Goal: Book appointment/travel/reservation

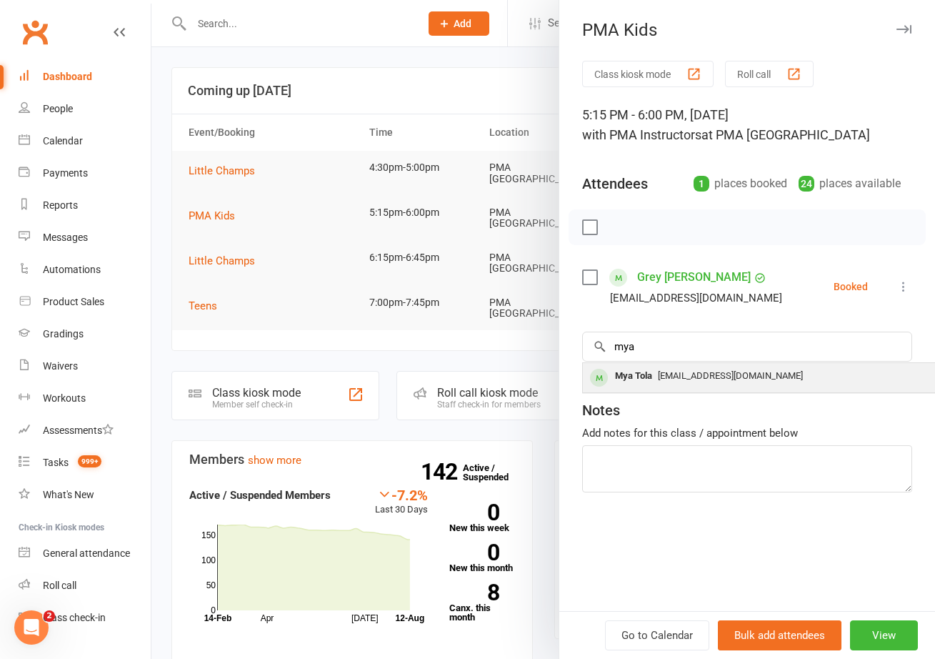
type input "mya"
click at [638, 378] on div "Mya Tola" at bounding box center [633, 376] width 49 height 21
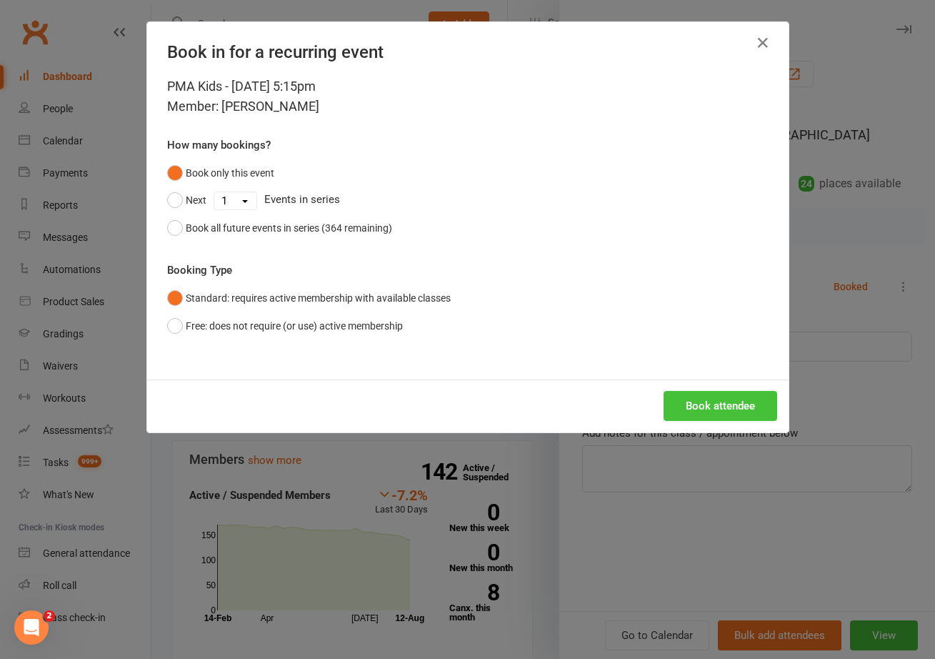
click at [725, 401] on button "Book attendee" at bounding box center [721, 406] width 114 height 30
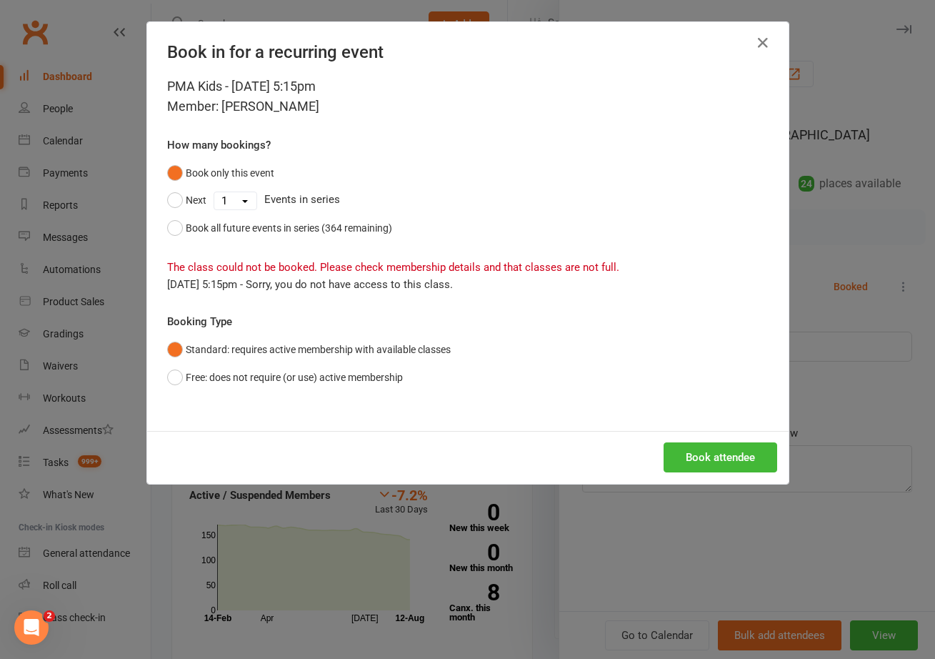
drag, startPoint x: 199, startPoint y: 368, endPoint x: 524, endPoint y: 394, distance: 326.1
click at [199, 368] on button "Free: does not require (or use) active membership" at bounding box center [285, 377] width 236 height 27
click at [760, 469] on button "Book attendee" at bounding box center [721, 457] width 114 height 30
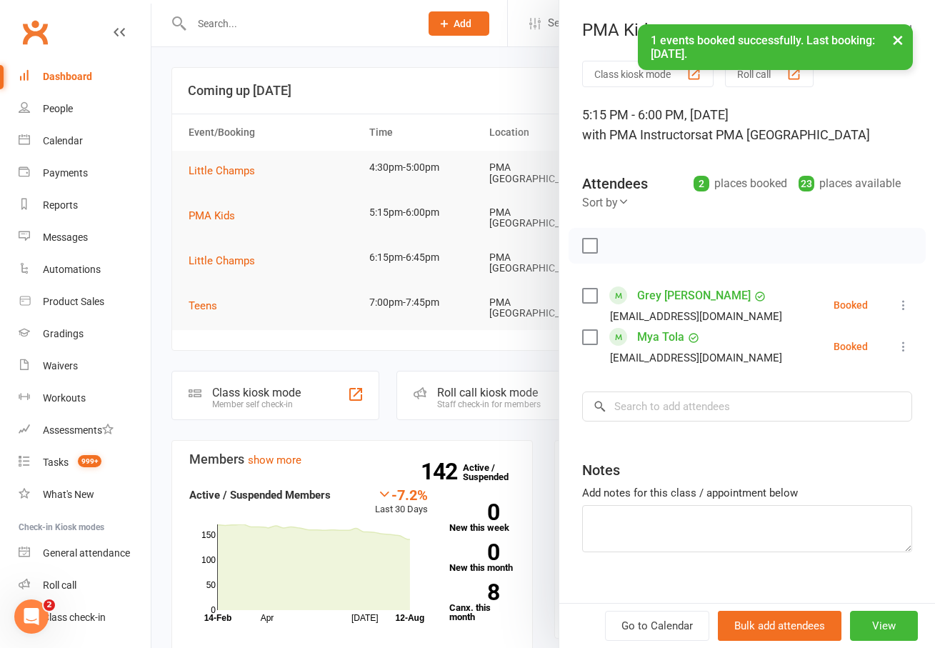
drag, startPoint x: 689, startPoint y: 359, endPoint x: 690, endPoint y: 376, distance: 17.9
click at [690, 362] on div "[EMAIL_ADDRESS][DOMAIN_NAME]" at bounding box center [696, 358] width 172 height 19
click at [692, 404] on input "search" at bounding box center [747, 406] width 330 height 30
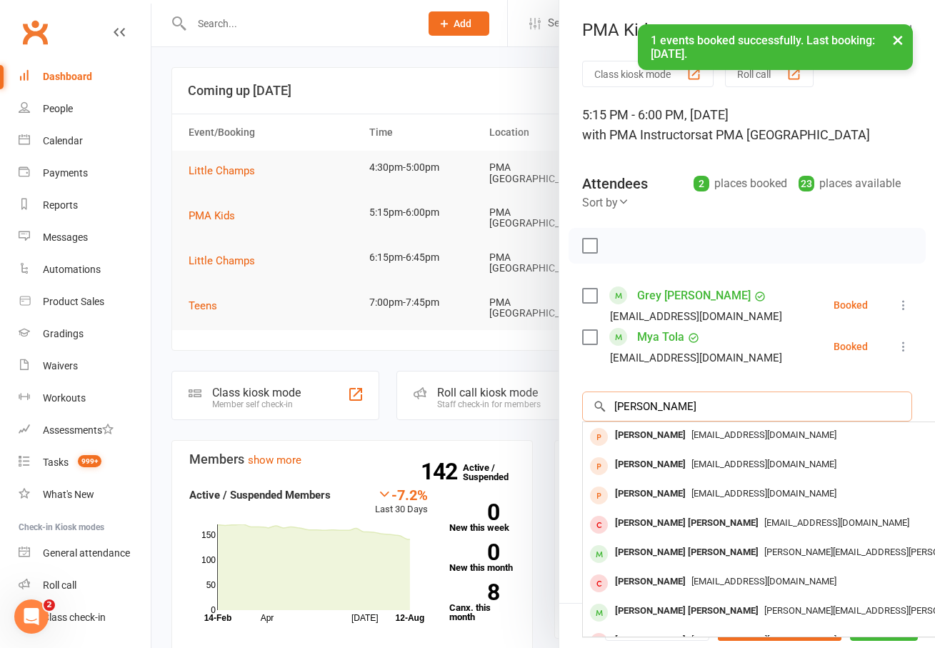
type input "[PERSON_NAME]"
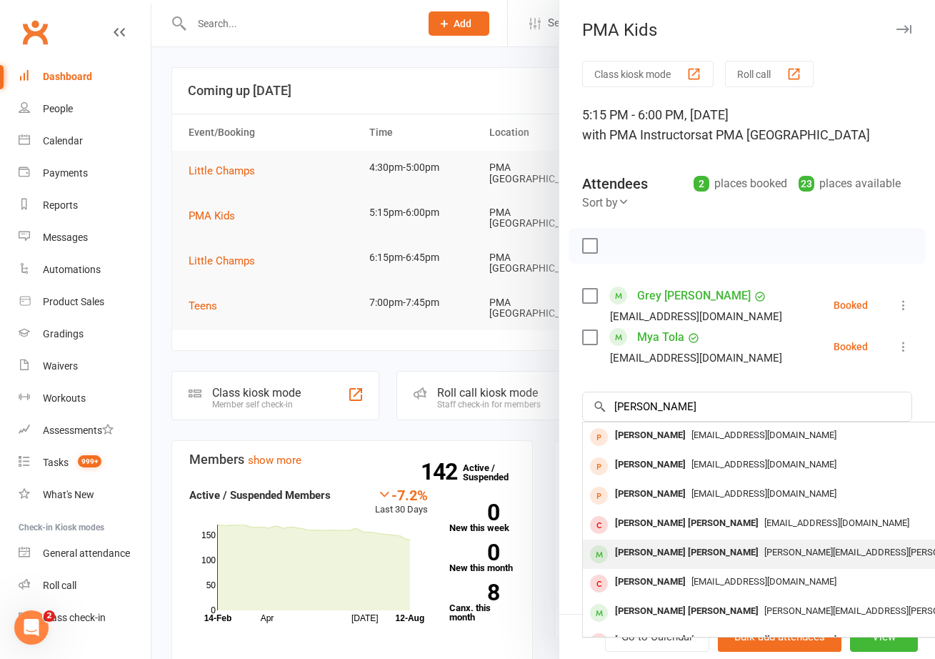
drag, startPoint x: 692, startPoint y: 404, endPoint x: 631, endPoint y: 553, distance: 160.8
click at [631, 553] on div "[PERSON_NAME] [PERSON_NAME]" at bounding box center [686, 552] width 155 height 21
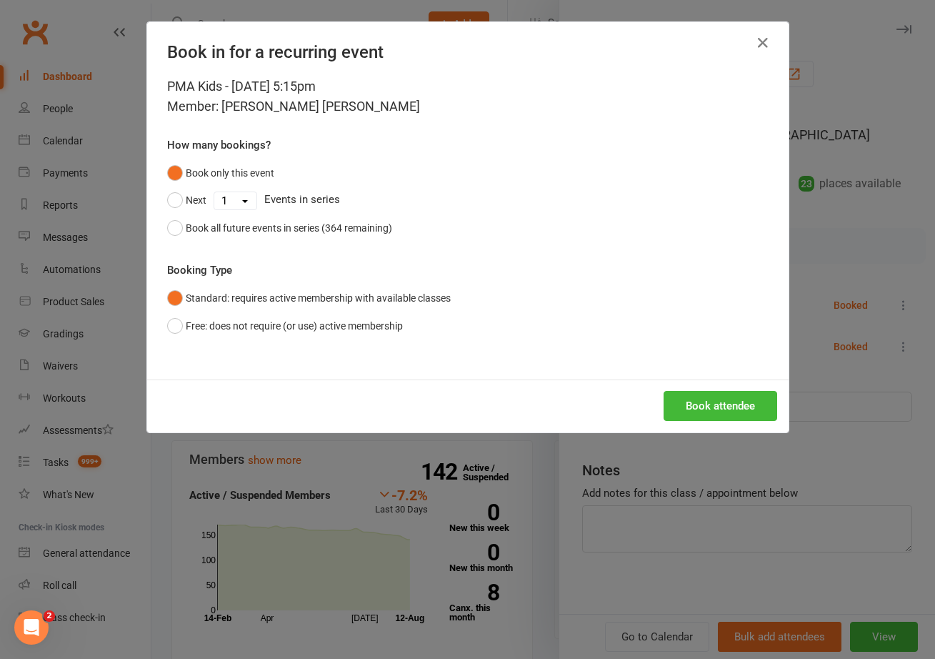
click at [734, 417] on button "Book attendee" at bounding box center [721, 406] width 114 height 30
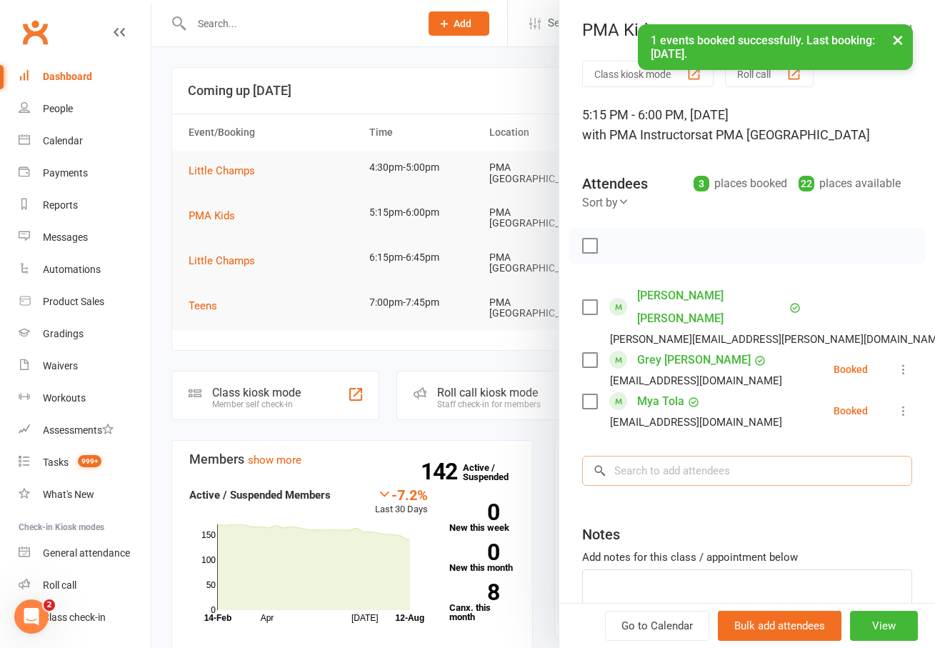
click at [642, 456] on input "search" at bounding box center [747, 471] width 330 height 30
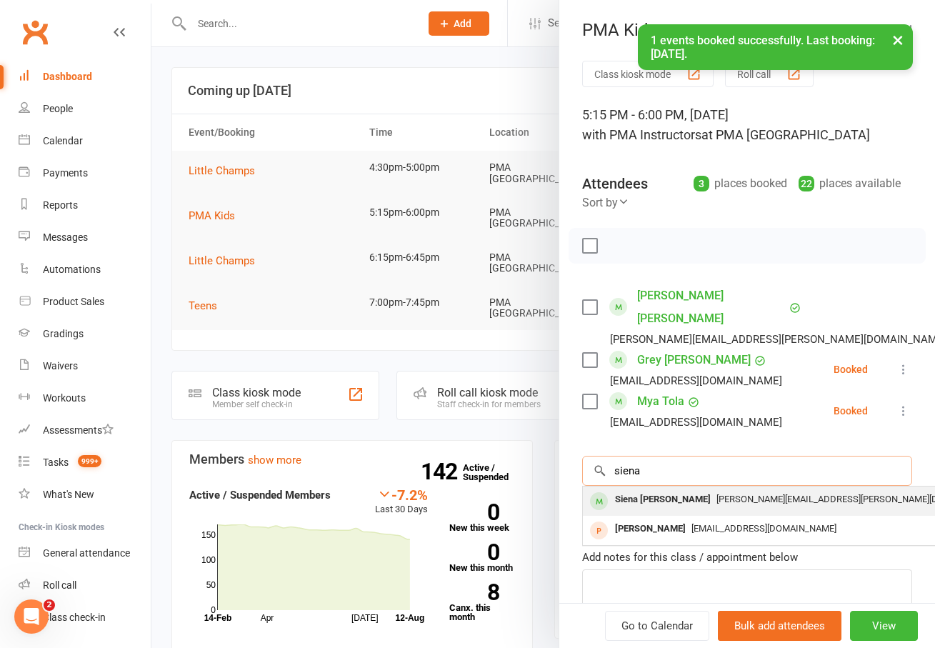
type input "siena"
click at [629, 489] on div "Siena [PERSON_NAME]" at bounding box center [662, 499] width 107 height 21
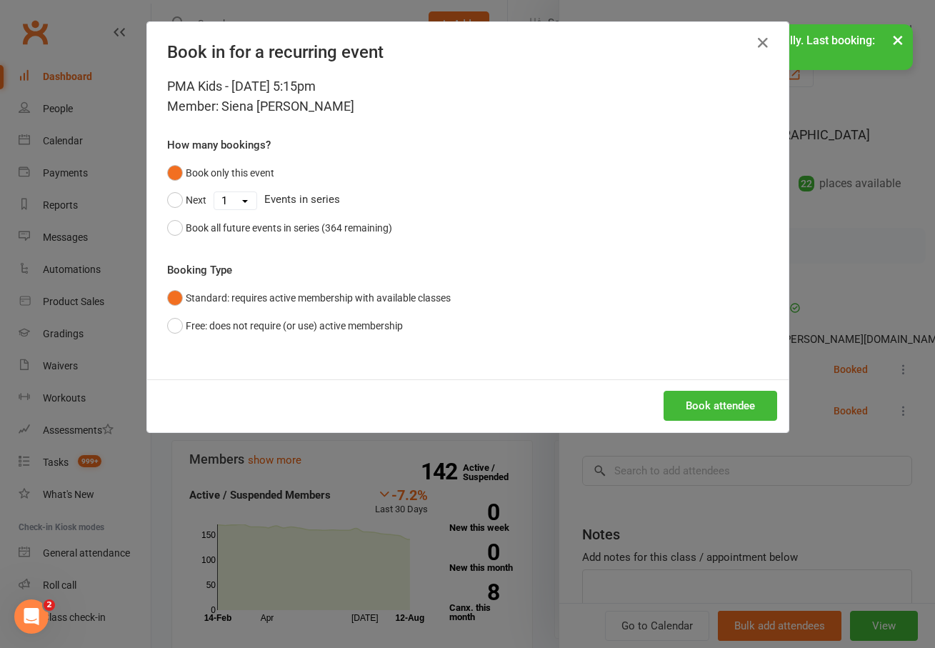
click at [748, 400] on button "Book attendee" at bounding box center [721, 406] width 114 height 30
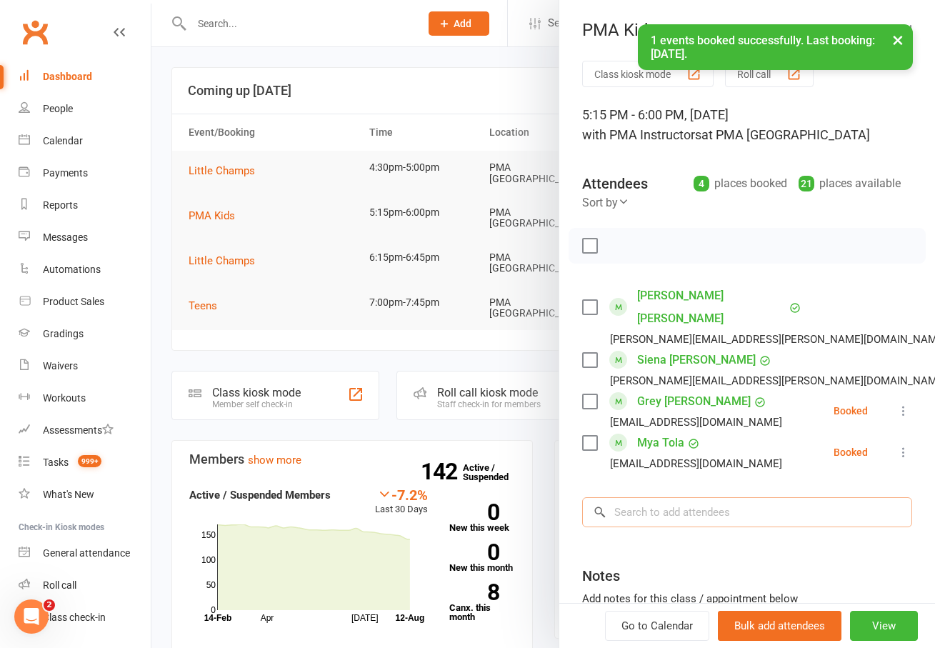
click at [679, 497] on input "search" at bounding box center [747, 512] width 330 height 30
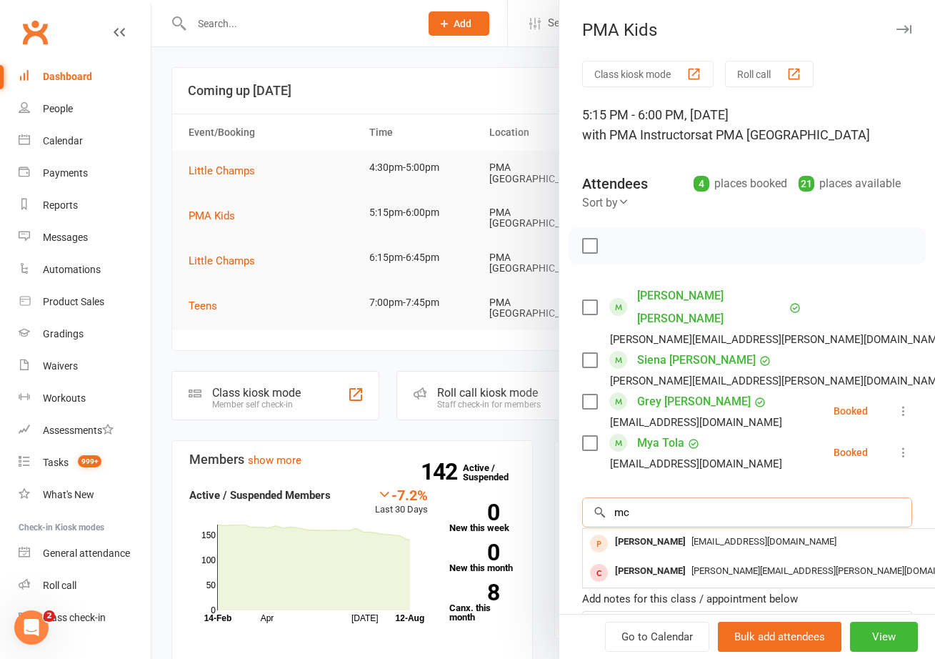
type input "m"
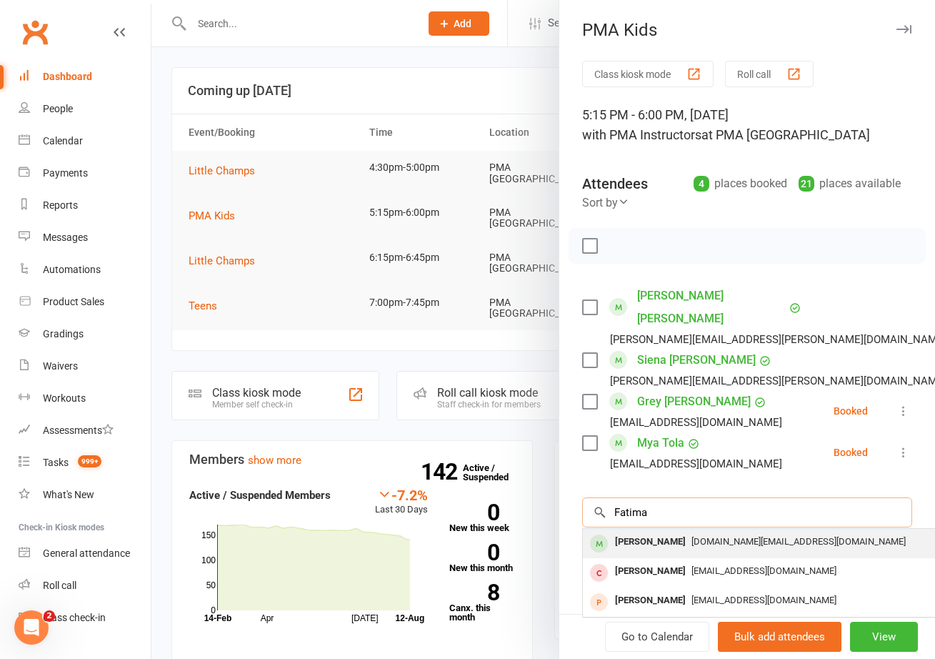
type input "Fatima"
drag, startPoint x: 648, startPoint y: 514, endPoint x: 659, endPoint y: 521, distance: 12.9
click at [659, 531] on div "[PERSON_NAME]" at bounding box center [650, 541] width 82 height 21
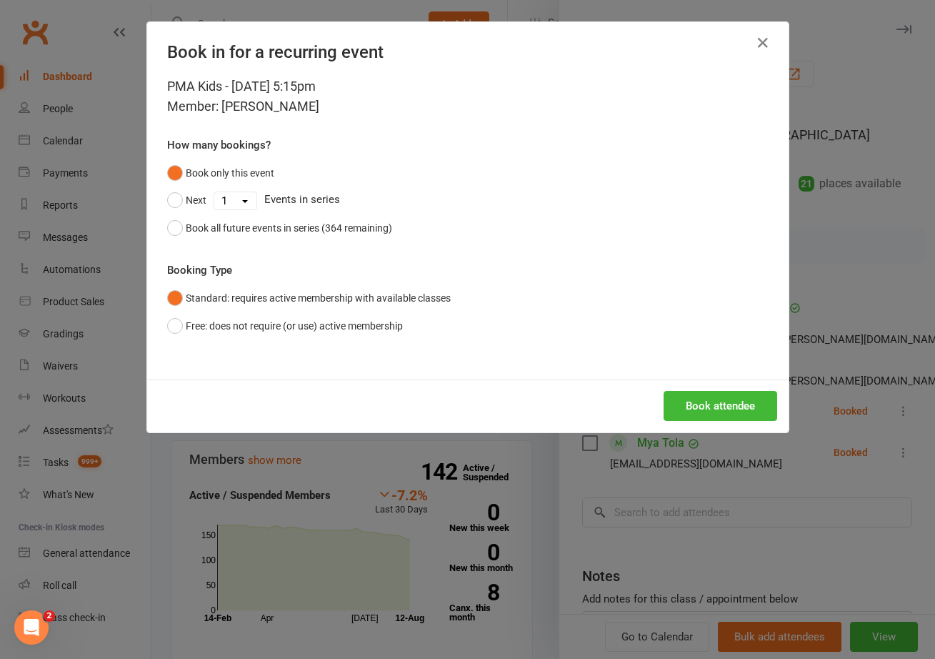
click at [723, 411] on button "Book attendee" at bounding box center [721, 406] width 114 height 30
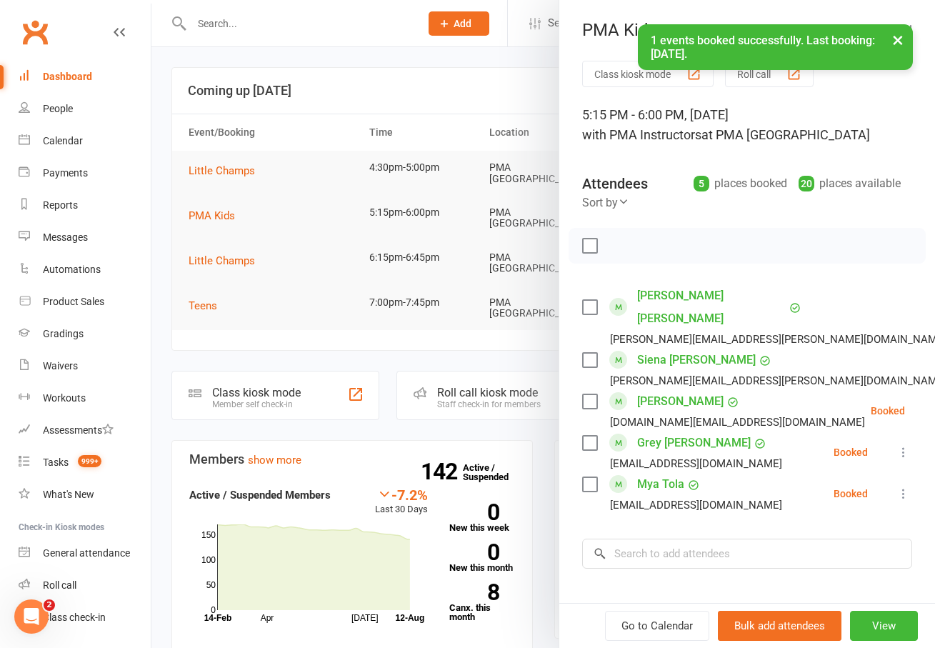
click at [689, 515] on div "Class kiosk mode Roll call 5:15 PM - 6:00 PM, [DATE] with PMA Instructors at PM…" at bounding box center [747, 416] width 376 height 710
click at [690, 539] on input "search" at bounding box center [747, 554] width 330 height 30
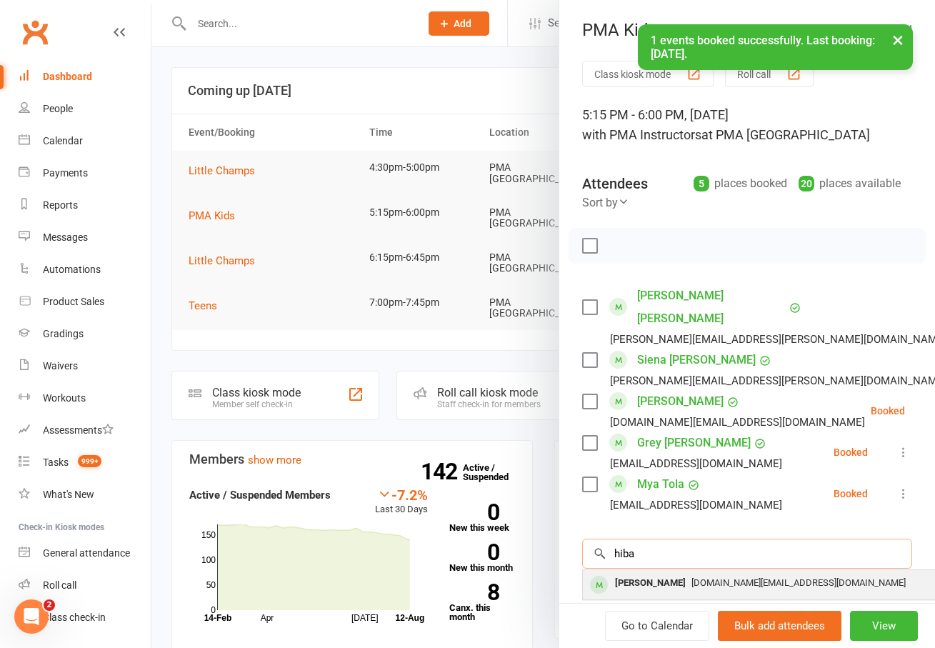
type input "hiba"
click at [609, 573] on div "[PERSON_NAME]" at bounding box center [650, 583] width 82 height 21
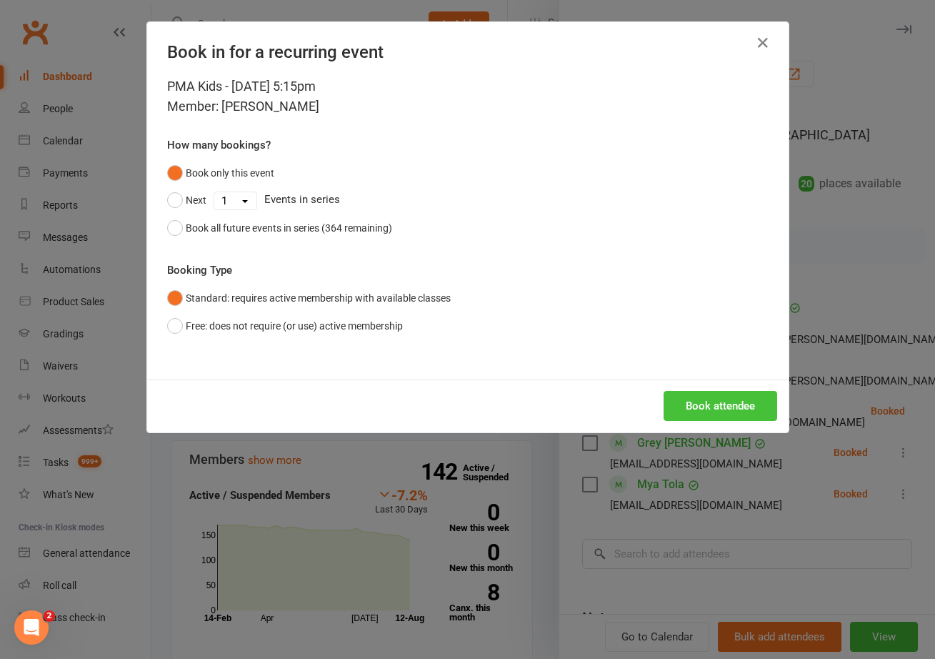
click at [699, 401] on button "Book attendee" at bounding box center [721, 406] width 114 height 30
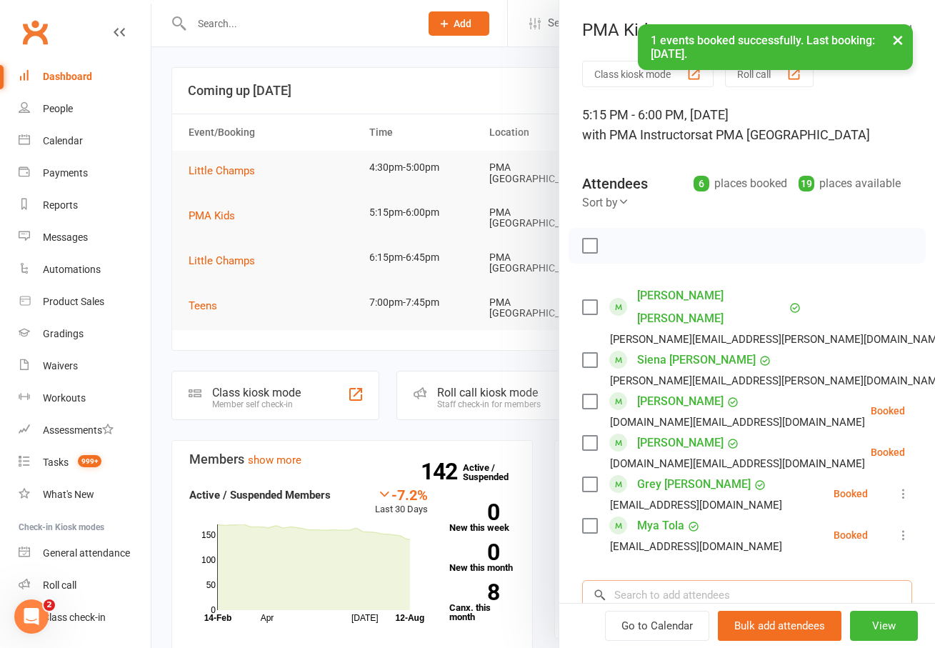
click at [671, 580] on input "search" at bounding box center [747, 595] width 330 height 30
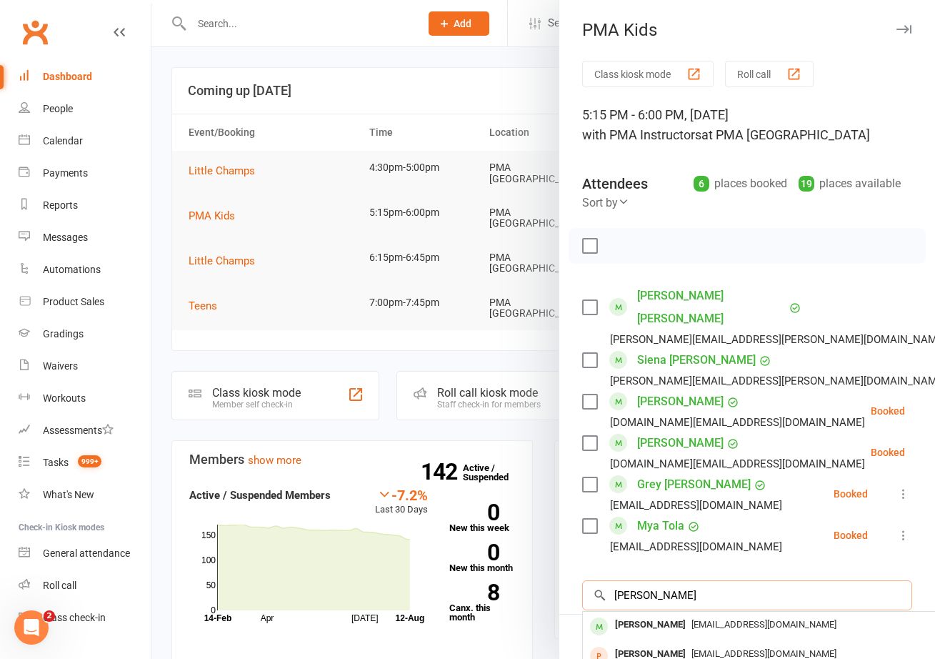
type input "[PERSON_NAME]"
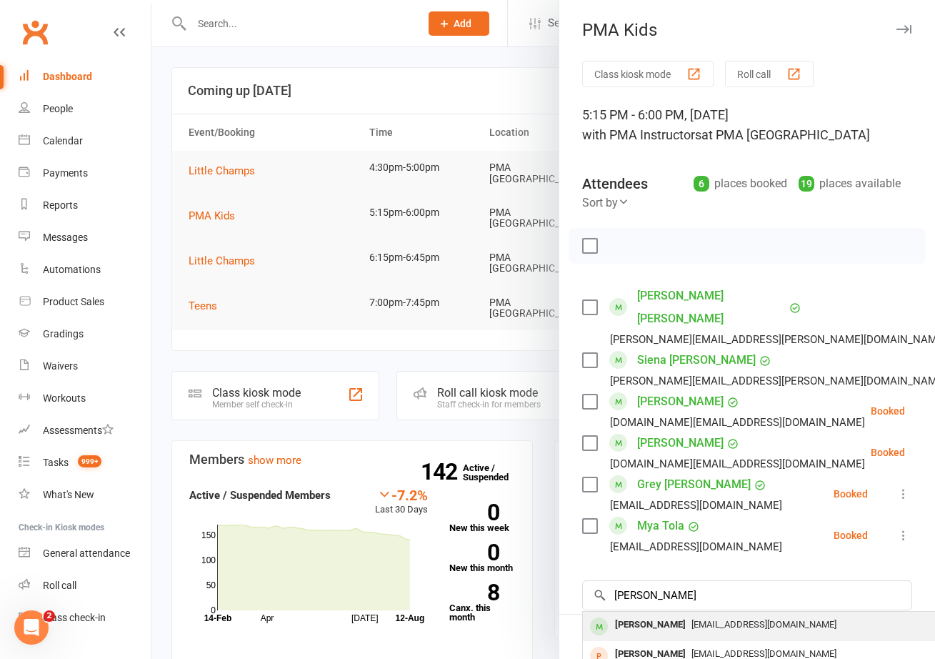
drag, startPoint x: 634, startPoint y: 586, endPoint x: 657, endPoint y: 601, distance: 27.3
click at [657, 614] on div "[PERSON_NAME]" at bounding box center [650, 624] width 82 height 21
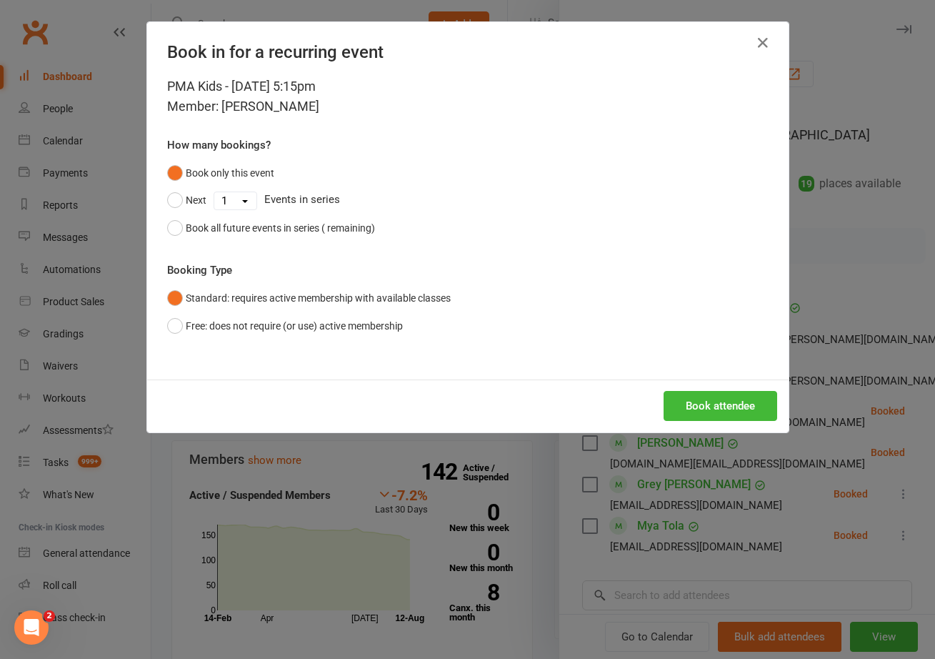
drag, startPoint x: 709, startPoint y: 443, endPoint x: 717, endPoint y: 422, distance: 22.4
click at [710, 439] on div "Book in for a recurring event PMA Kids - [DATE] 5:15pm Member: [PERSON_NAME] Ho…" at bounding box center [467, 329] width 935 height 659
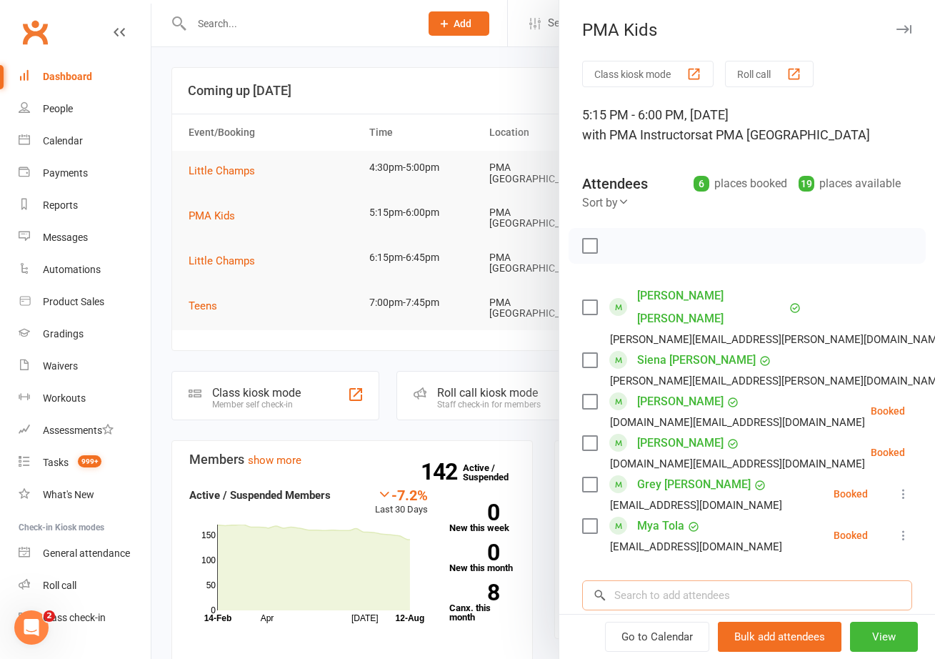
click at [664, 580] on input "search" at bounding box center [747, 595] width 330 height 30
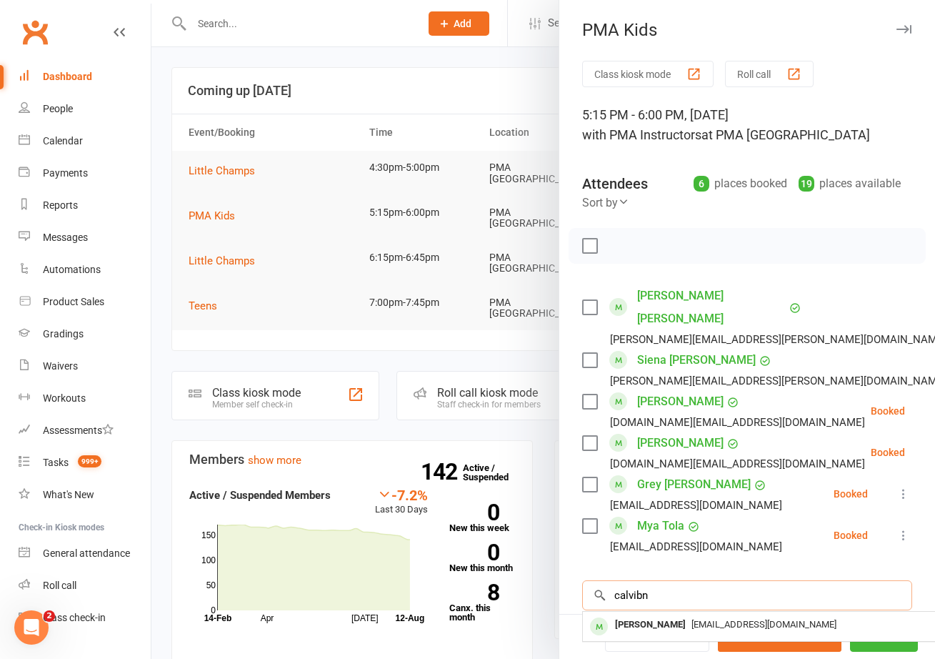
type input "[PERSON_NAME]"
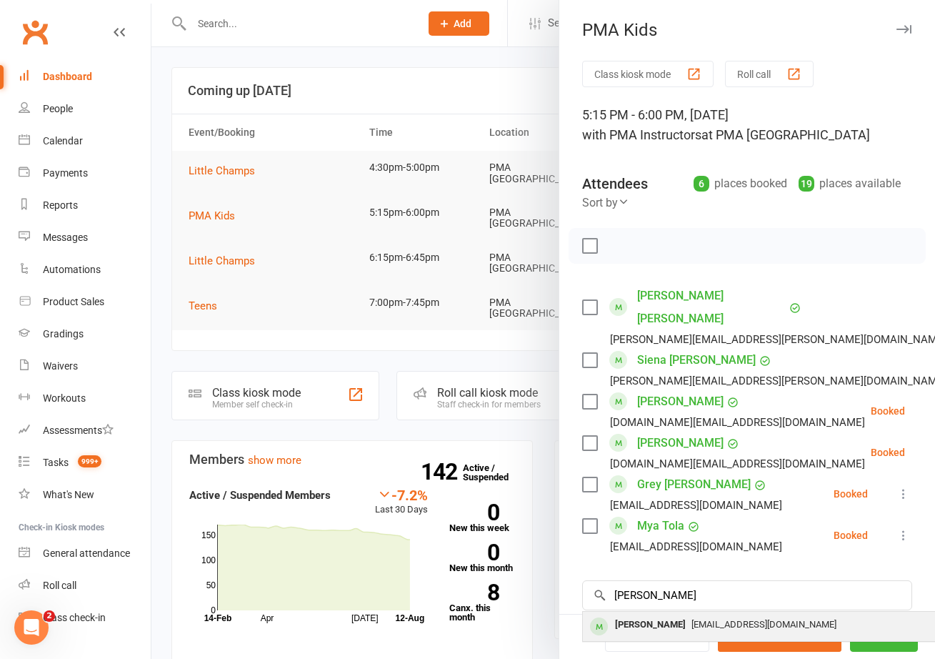
drag, startPoint x: 663, startPoint y: 572, endPoint x: 668, endPoint y: 589, distance: 17.9
click at [668, 611] on div "[PERSON_NAME] [EMAIL_ADDRESS][DOMAIN_NAME]" at bounding box center [796, 625] width 427 height 29
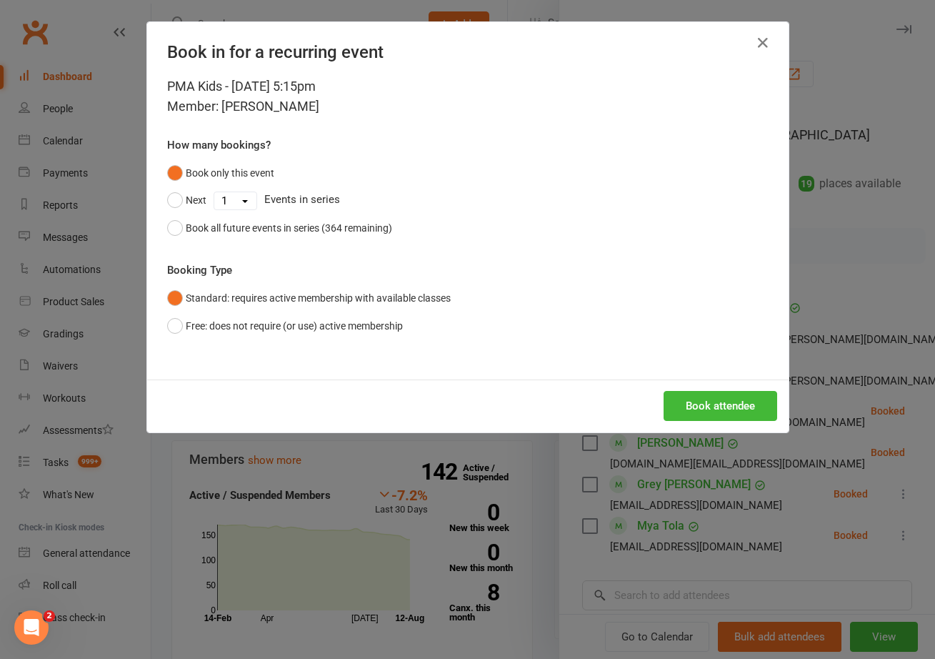
click at [720, 407] on button "Book attendee" at bounding box center [721, 406] width 114 height 30
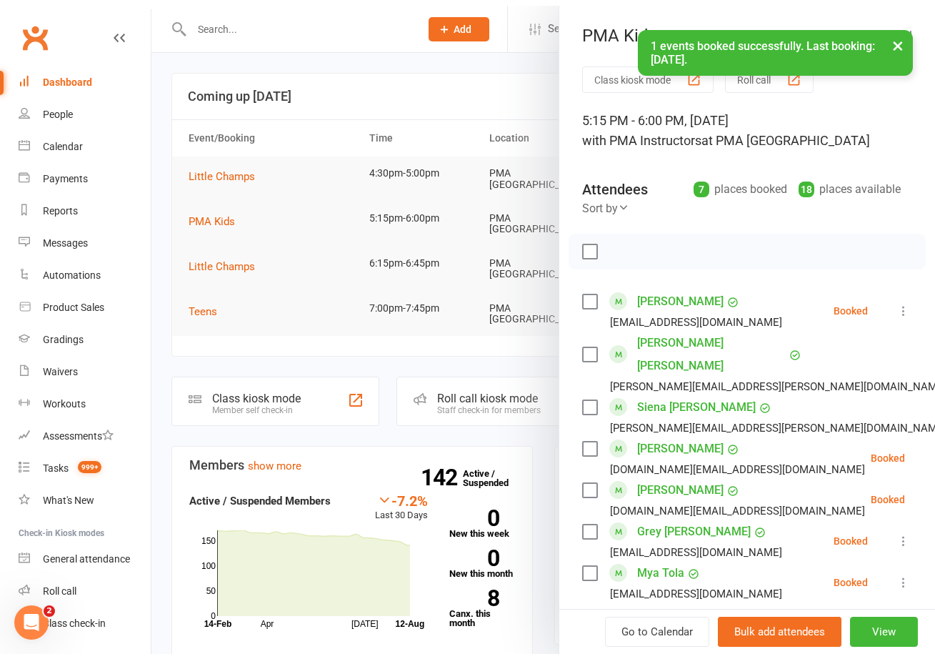
scroll to position [111, 0]
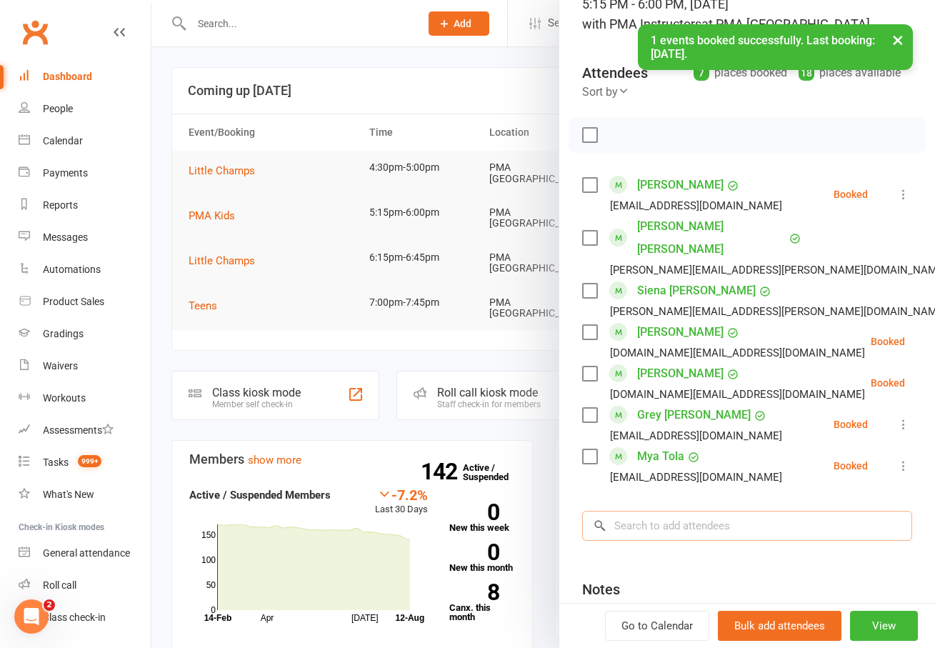
click at [685, 511] on input "search" at bounding box center [747, 526] width 330 height 30
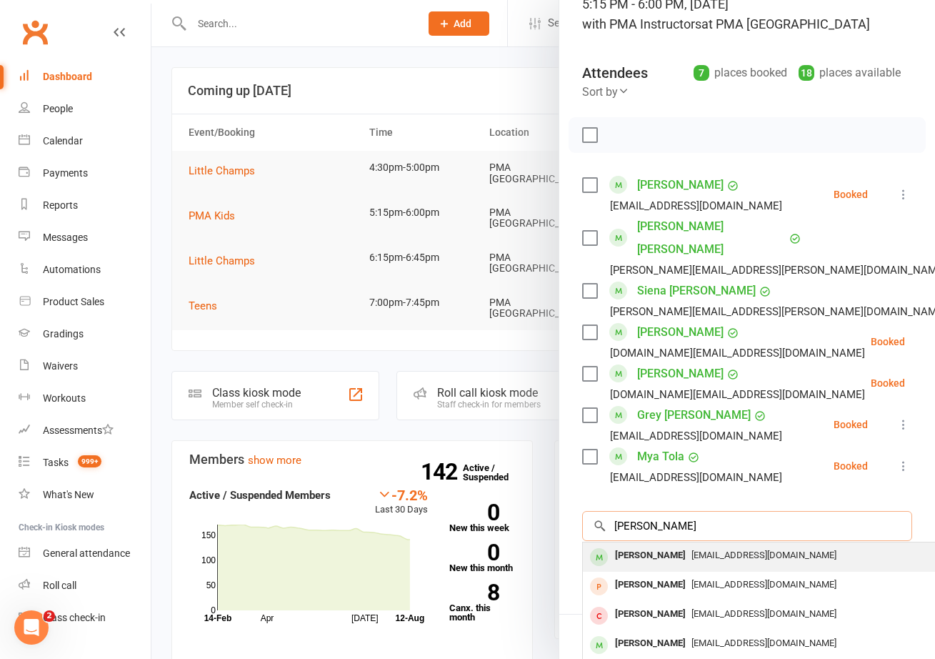
type input "[PERSON_NAME]"
click at [643, 545] on div "[PERSON_NAME]" at bounding box center [650, 555] width 82 height 21
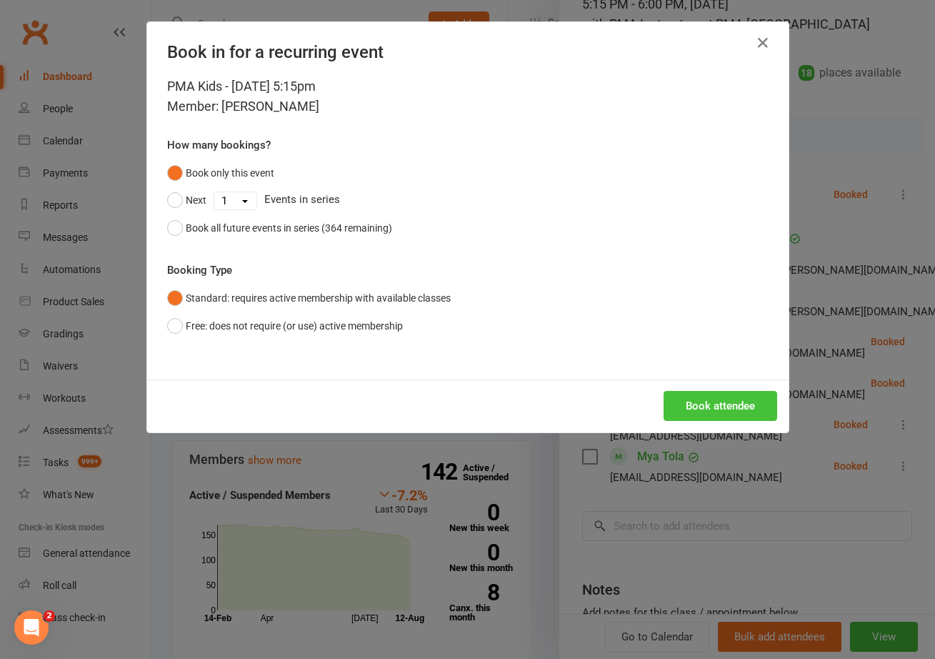
drag, startPoint x: 664, startPoint y: 374, endPoint x: 684, endPoint y: 410, distance: 41.3
click at [664, 374] on div "PMA Kids - [DATE] 5:15pm Member: [PERSON_NAME] How many bookings? Book only thi…" at bounding box center [468, 227] width 642 height 303
click at [684, 410] on button "Book attendee" at bounding box center [721, 406] width 114 height 30
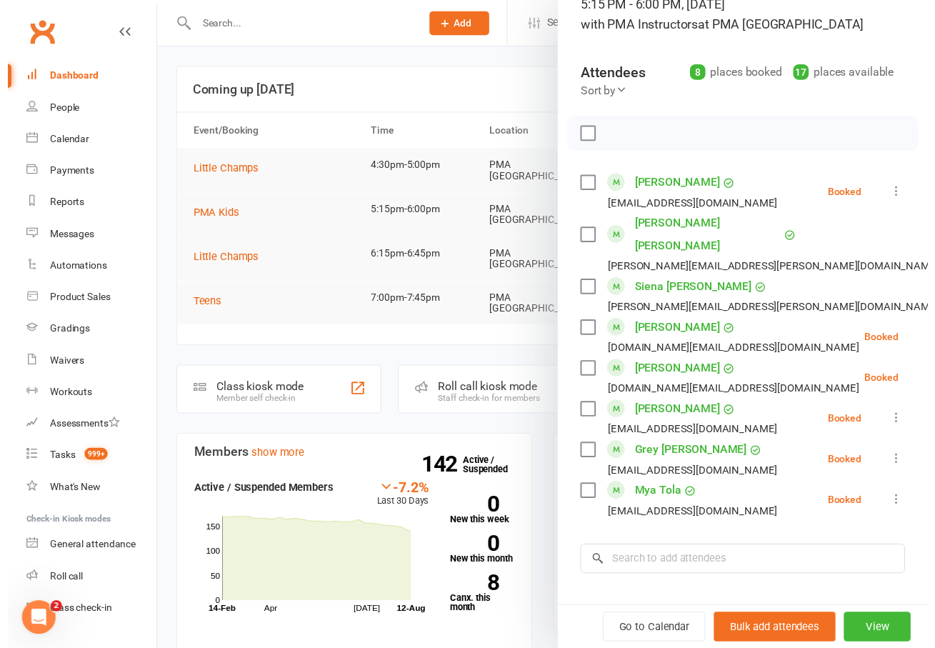
scroll to position [114, 0]
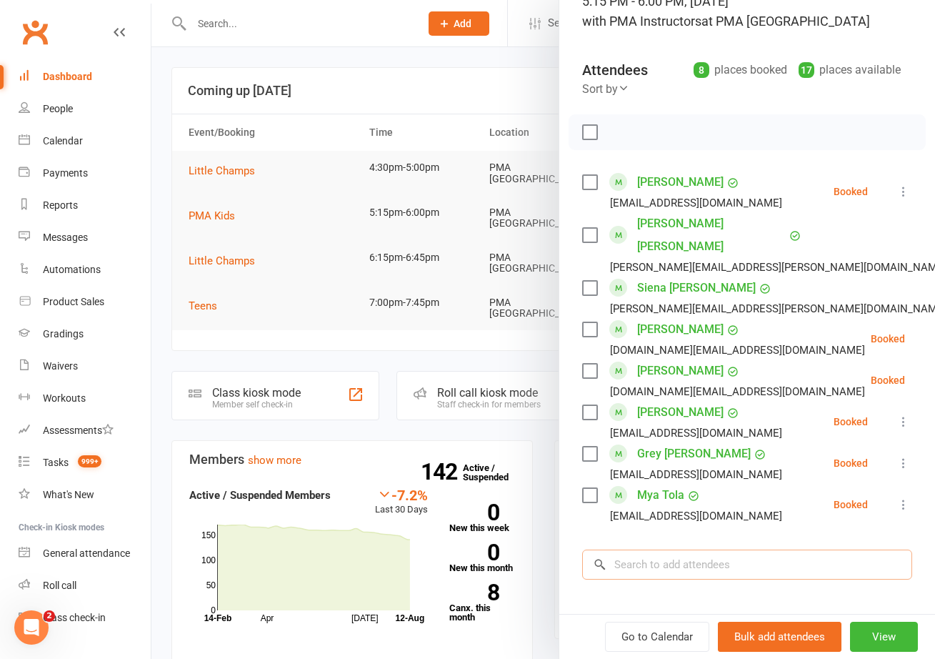
click at [634, 549] on input "search" at bounding box center [747, 564] width 330 height 30
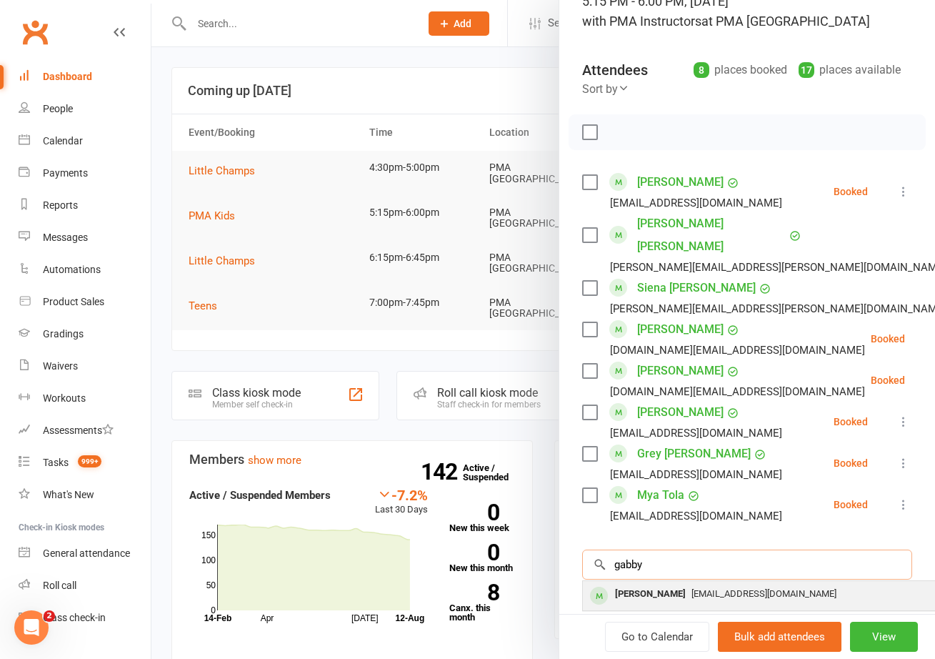
type input "gabby"
click at [625, 584] on div "[PERSON_NAME]" at bounding box center [650, 594] width 82 height 21
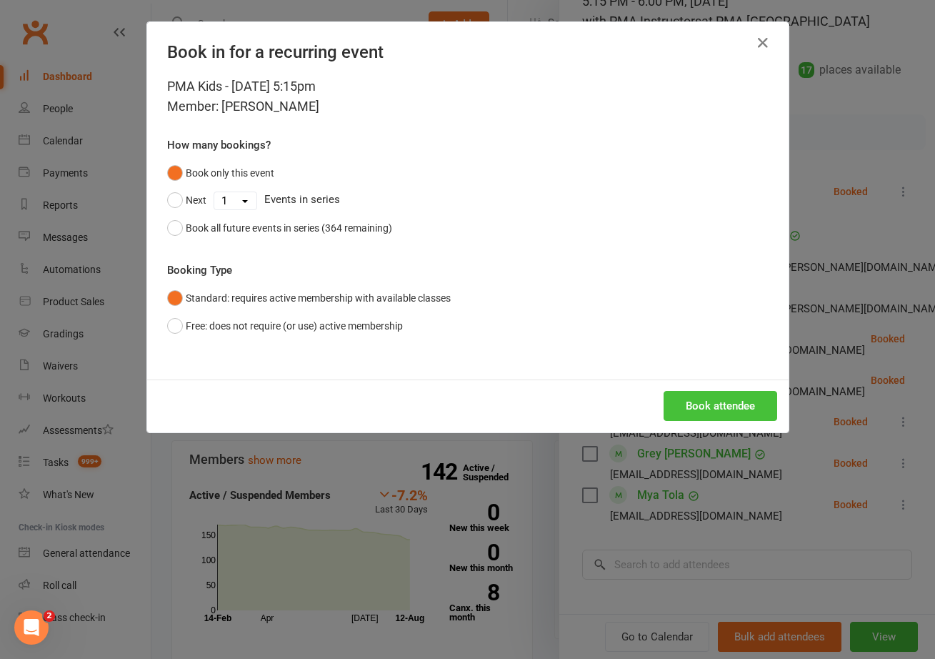
click at [716, 401] on button "Book attendee" at bounding box center [721, 406] width 114 height 30
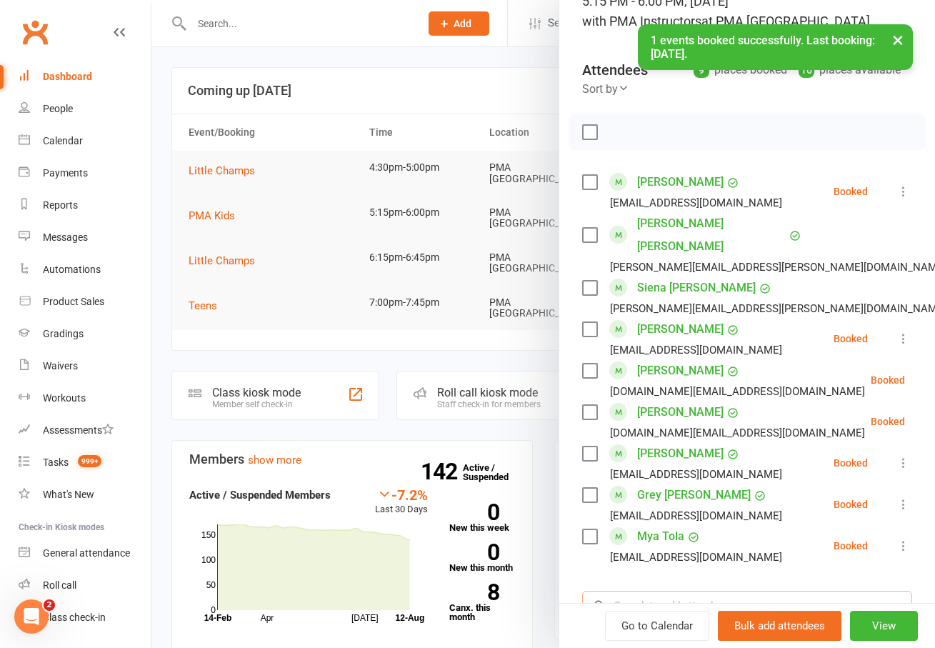
click at [642, 591] on input "search" at bounding box center [747, 606] width 330 height 30
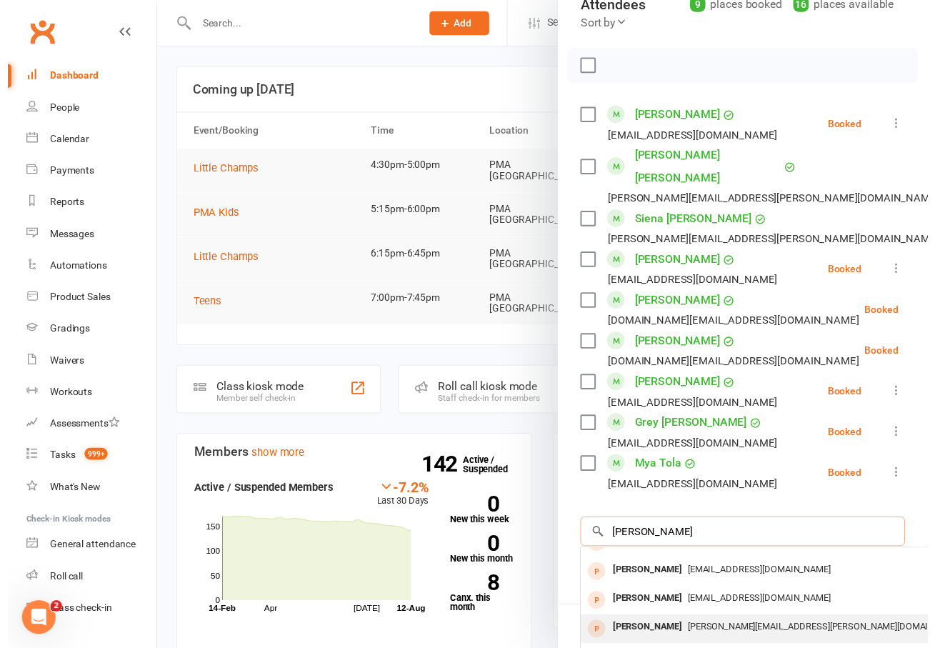
scroll to position [296, 0]
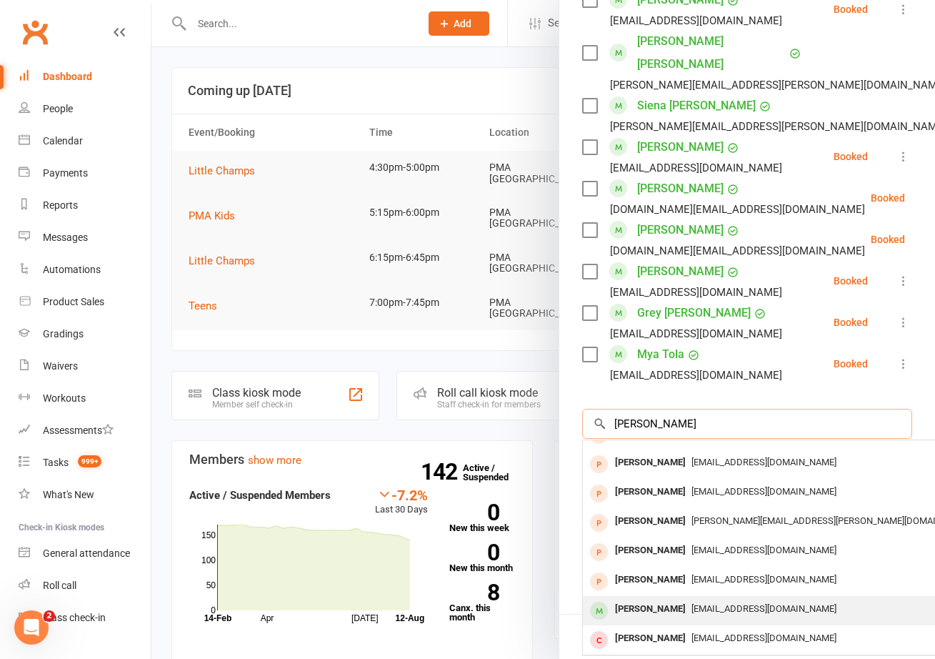
type input "[PERSON_NAME]"
click at [639, 599] on div "[PERSON_NAME]" at bounding box center [650, 609] width 82 height 21
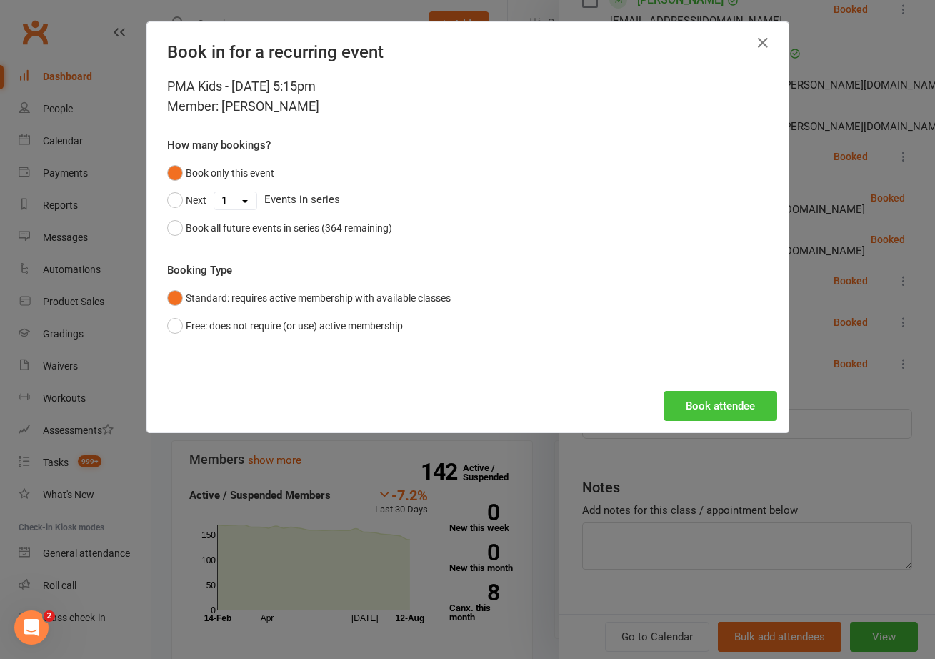
click at [684, 396] on button "Book attendee" at bounding box center [721, 406] width 114 height 30
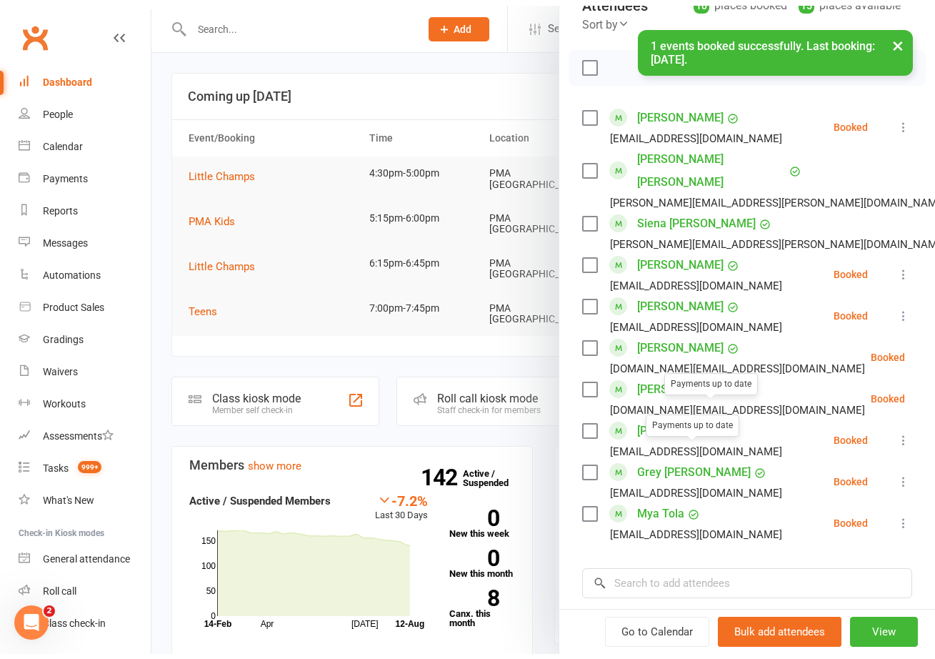
scroll to position [57, 0]
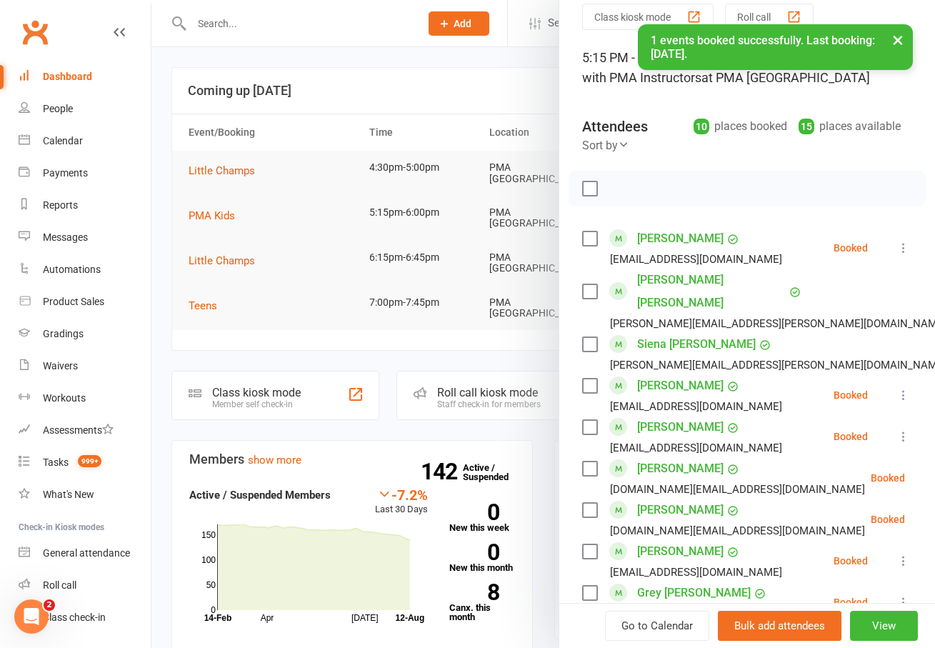
click at [897, 249] on icon at bounding box center [904, 248] width 14 height 14
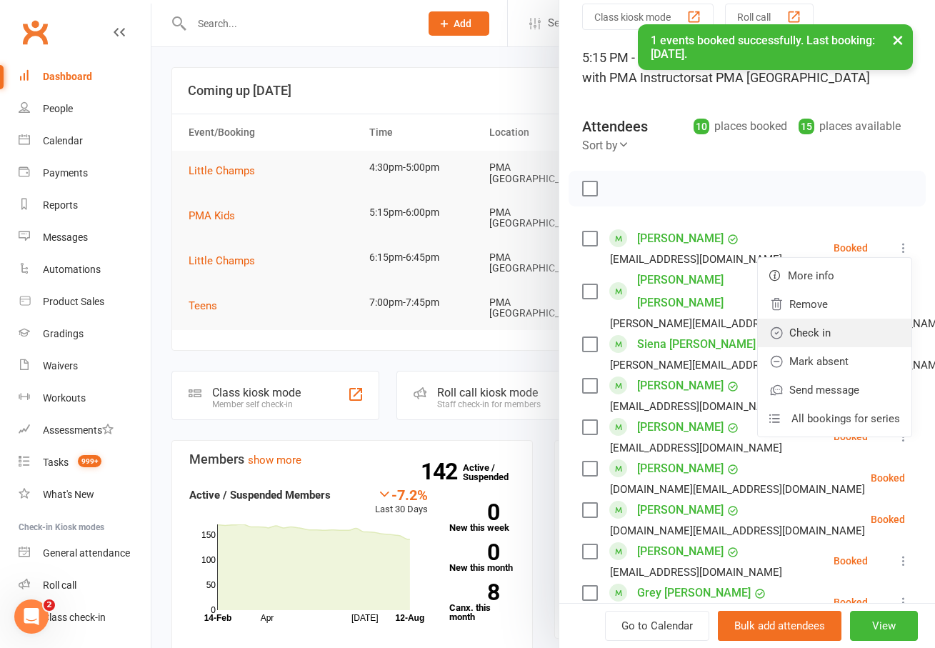
click at [807, 342] on link "Check in" at bounding box center [835, 333] width 154 height 29
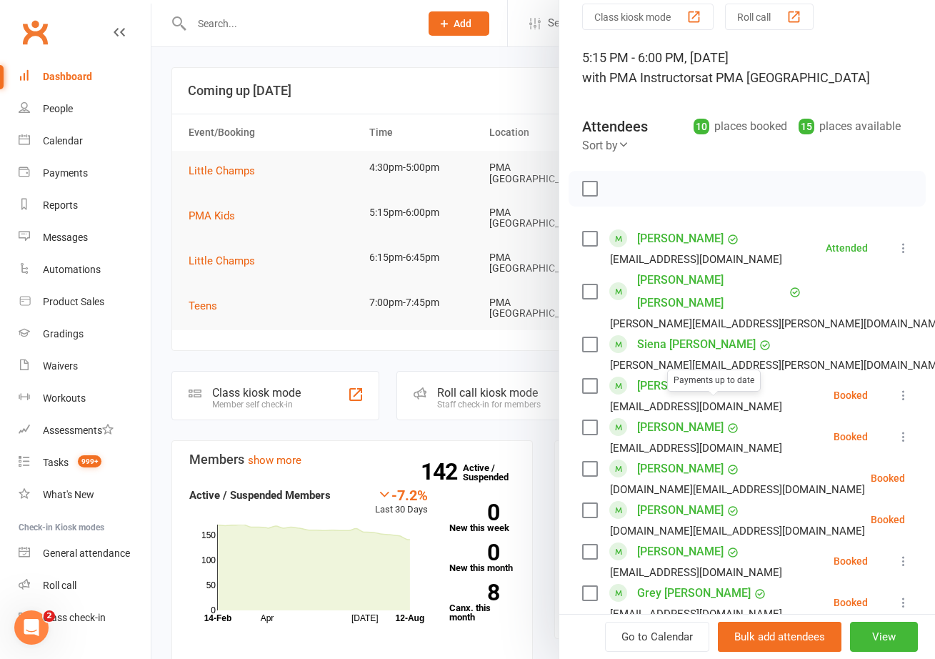
scroll to position [309, 0]
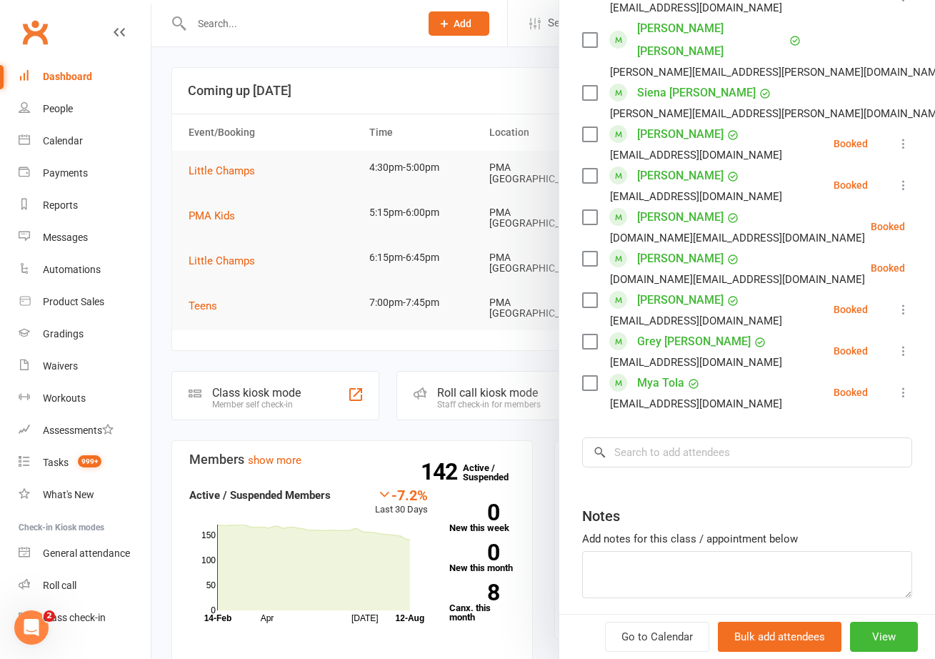
drag, startPoint x: 652, startPoint y: 449, endPoint x: 654, endPoint y: 439, distance: 9.7
click at [652, 448] on div "Class kiosk mode Roll call 5:15 PM - 6:00 PM, [DATE] with PMA Instructors at PM…" at bounding box center [747, 210] width 376 height 917
click at [655, 437] on input "search" at bounding box center [747, 452] width 330 height 30
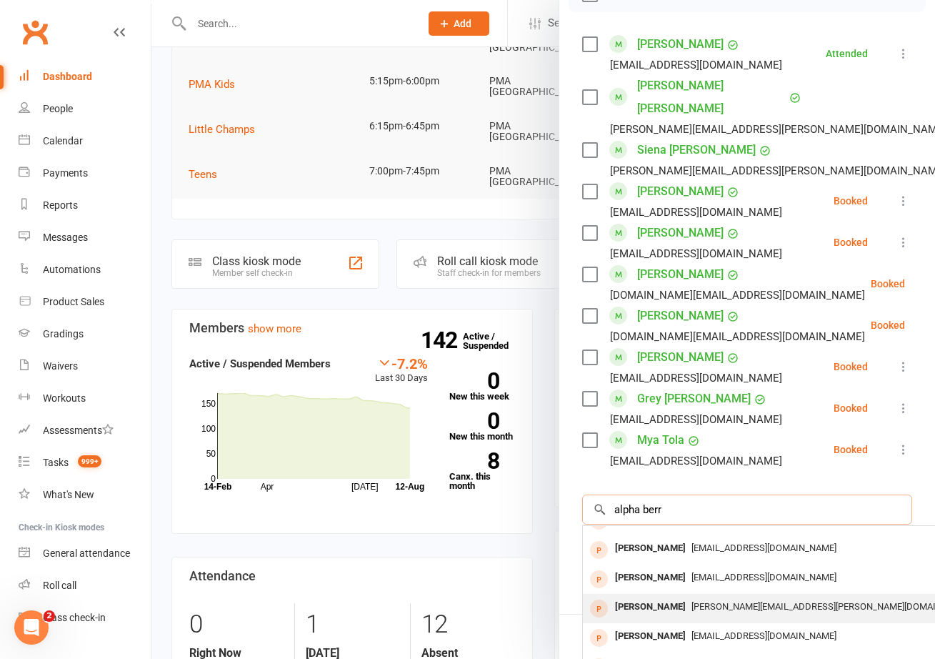
scroll to position [0, 0]
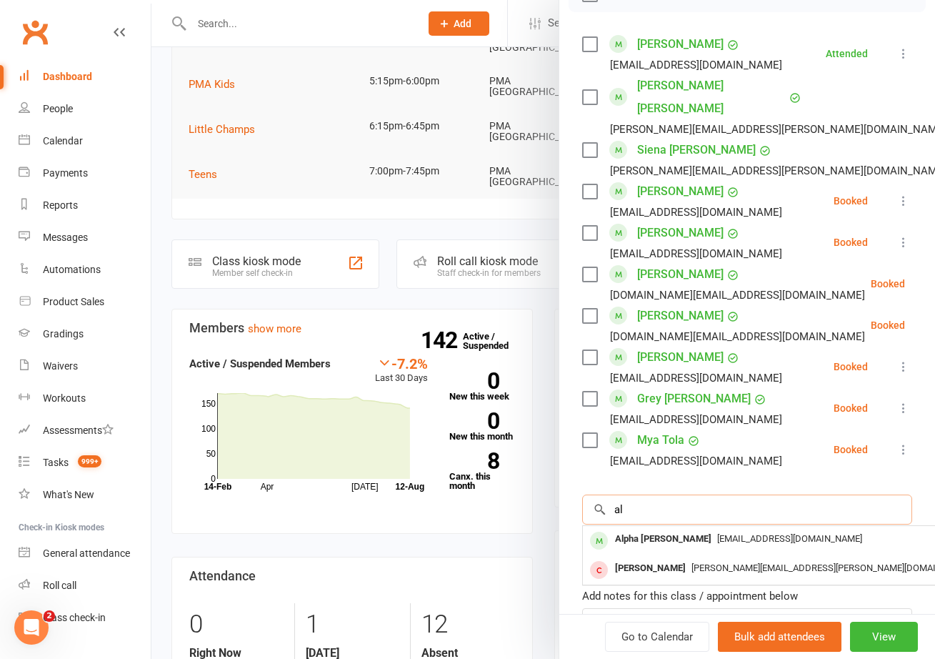
type input "a"
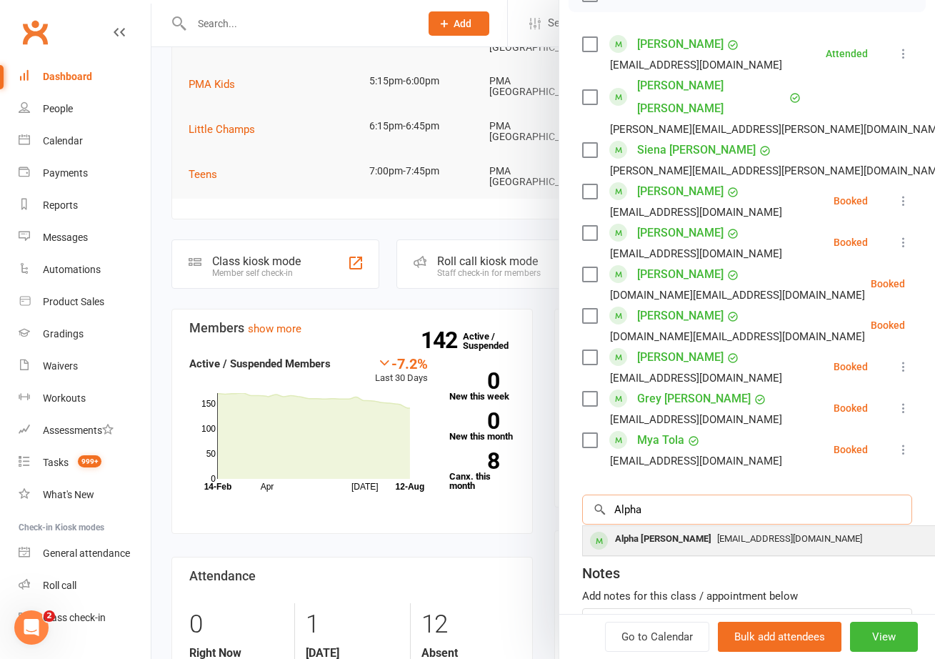
type input "Alpha"
click at [620, 529] on div "Alpha [PERSON_NAME]" at bounding box center [663, 539] width 108 height 21
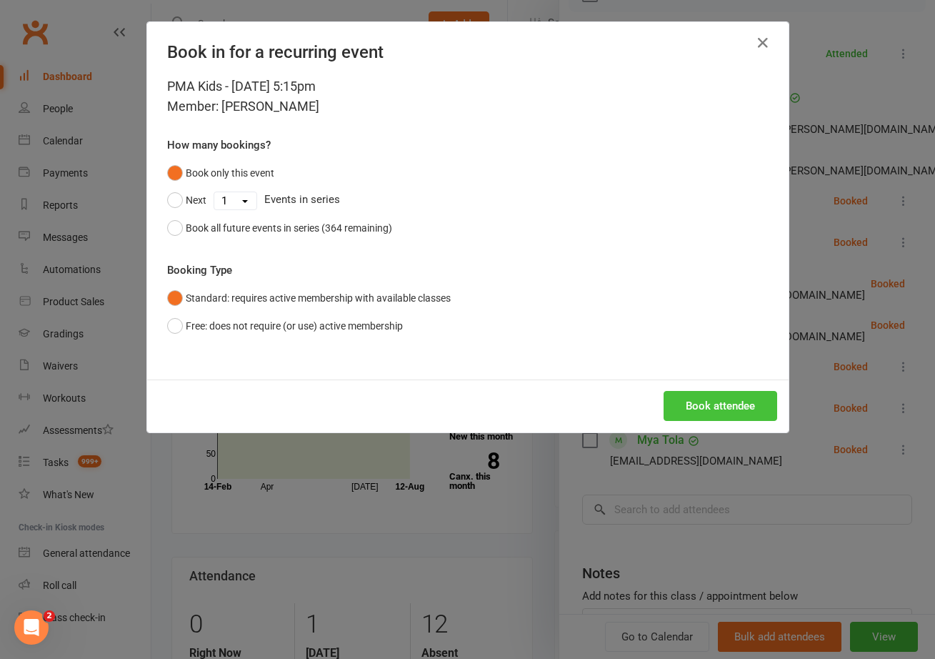
click at [721, 395] on button "Book attendee" at bounding box center [721, 406] width 114 height 30
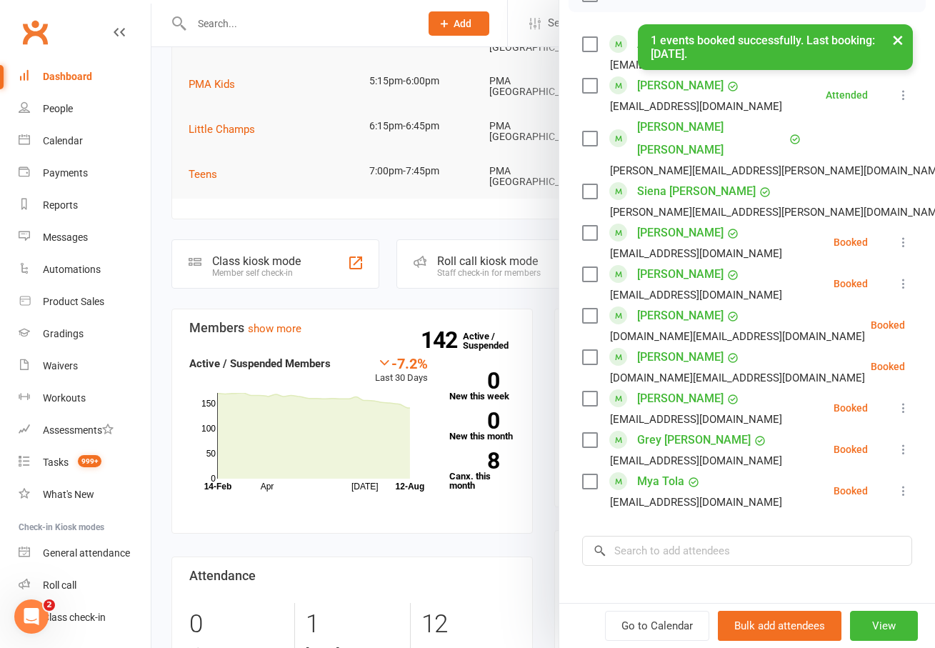
click at [897, 484] on icon at bounding box center [904, 491] width 14 height 14
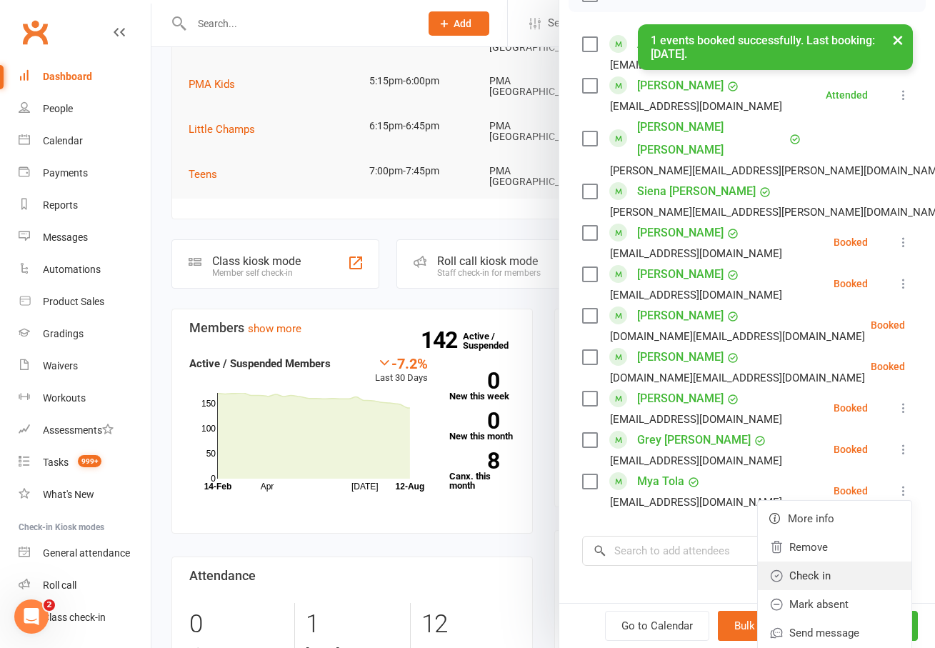
click at [819, 561] on link "Check in" at bounding box center [835, 575] width 154 height 29
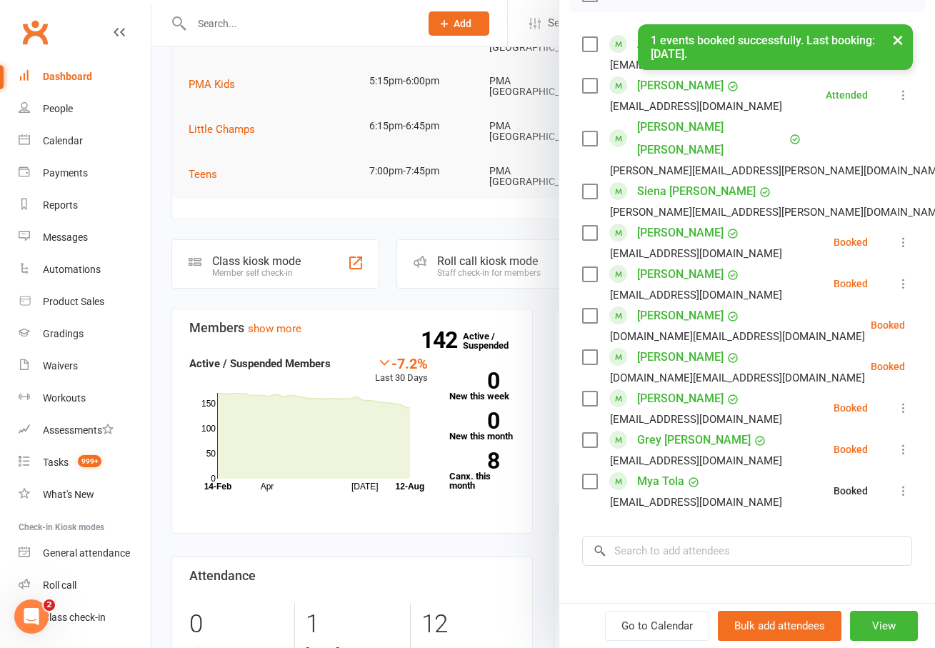
click at [897, 442] on icon at bounding box center [904, 449] width 14 height 14
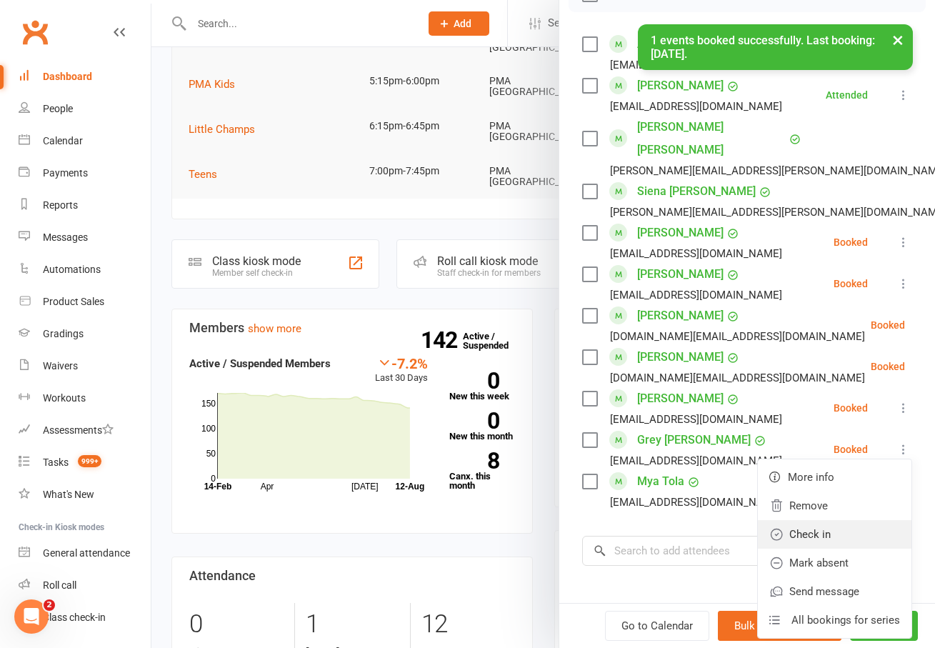
click at [816, 520] on link "Check in" at bounding box center [835, 534] width 154 height 29
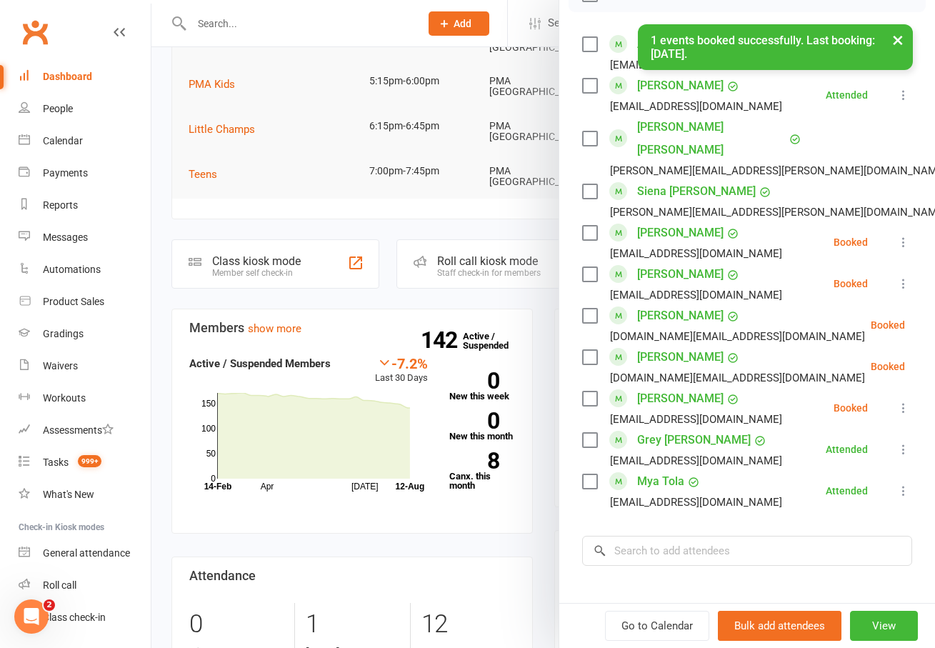
click at [897, 401] on icon at bounding box center [904, 408] width 14 height 14
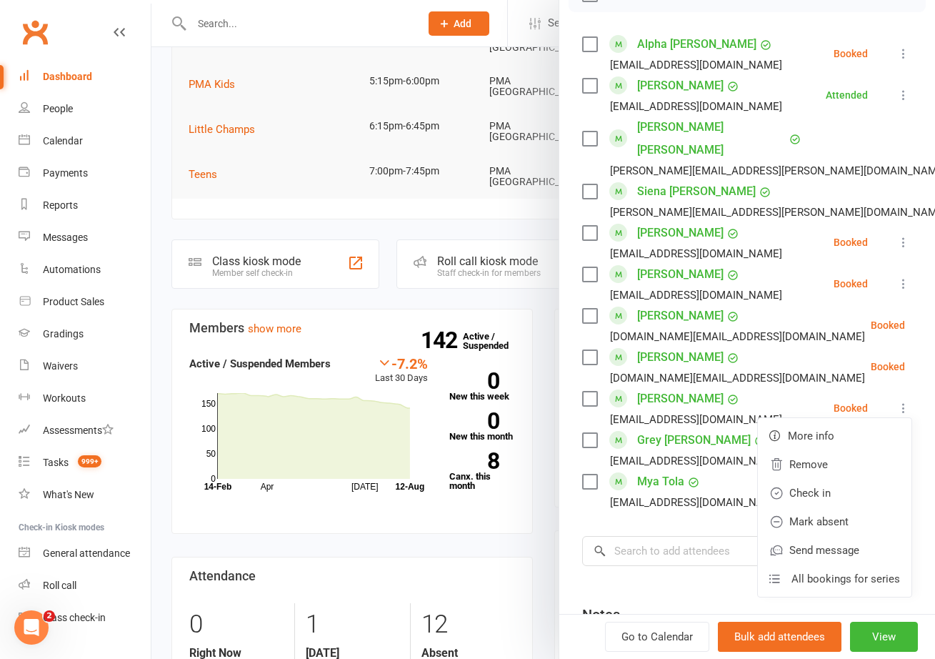
drag, startPoint x: 820, startPoint y: 471, endPoint x: 828, endPoint y: 441, distance: 31.0
click at [820, 479] on link "Check in" at bounding box center [835, 493] width 154 height 29
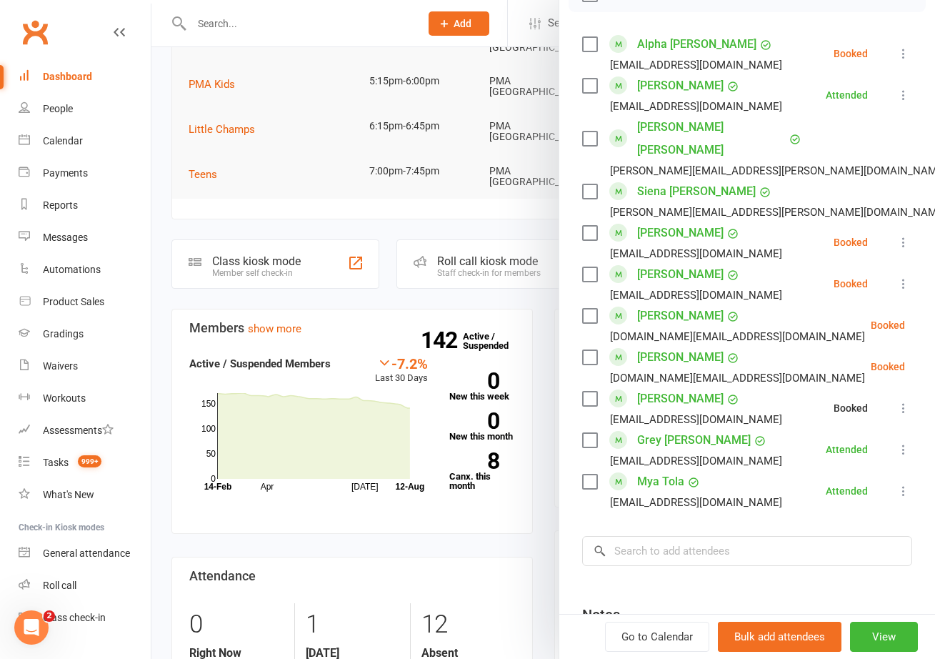
click at [884, 346] on li "[PERSON_NAME] [DOMAIN_NAME][EMAIL_ADDRESS][DOMAIN_NAME] Booked More info Remove…" at bounding box center [747, 366] width 330 height 41
click at [934, 359] on icon at bounding box center [941, 366] width 14 height 14
drag, startPoint x: 797, startPoint y: 432, endPoint x: 829, endPoint y: 380, distance: 60.9
click at [797, 437] on link "Check in" at bounding box center [872, 451] width 154 height 29
drag, startPoint x: 876, startPoint y: 302, endPoint x: 848, endPoint y: 357, distance: 61.7
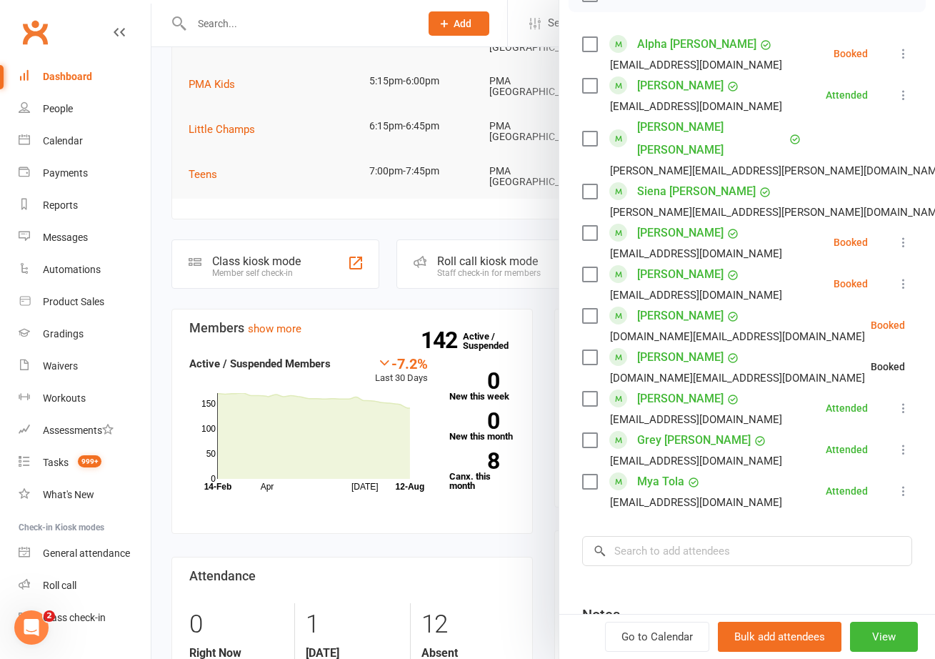
click at [934, 318] on icon at bounding box center [941, 325] width 14 height 14
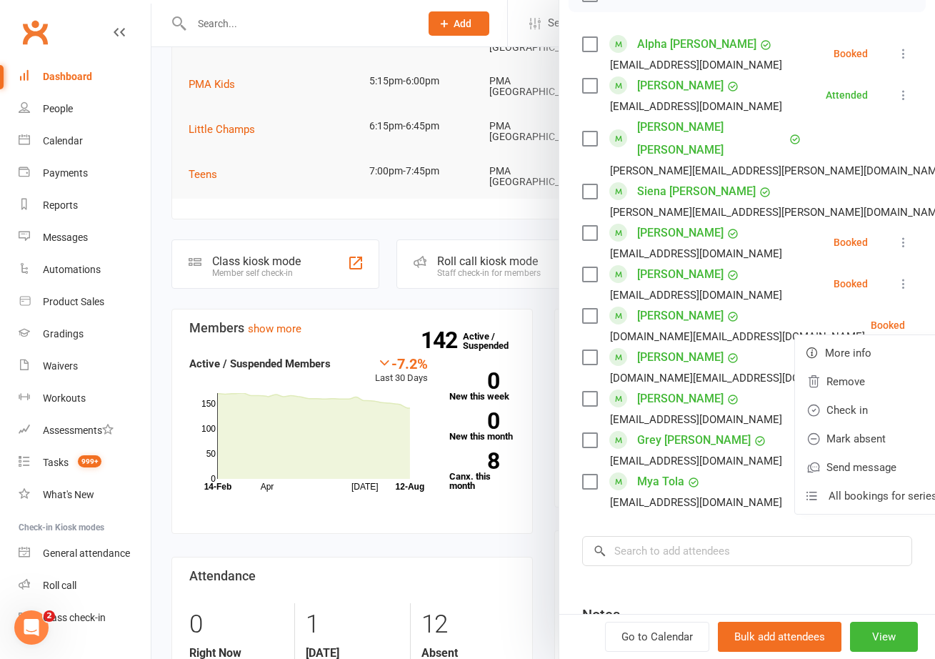
drag, startPoint x: 812, startPoint y: 391, endPoint x: 829, endPoint y: 349, distance: 46.4
click at [812, 396] on link "Check in" at bounding box center [872, 410] width 154 height 29
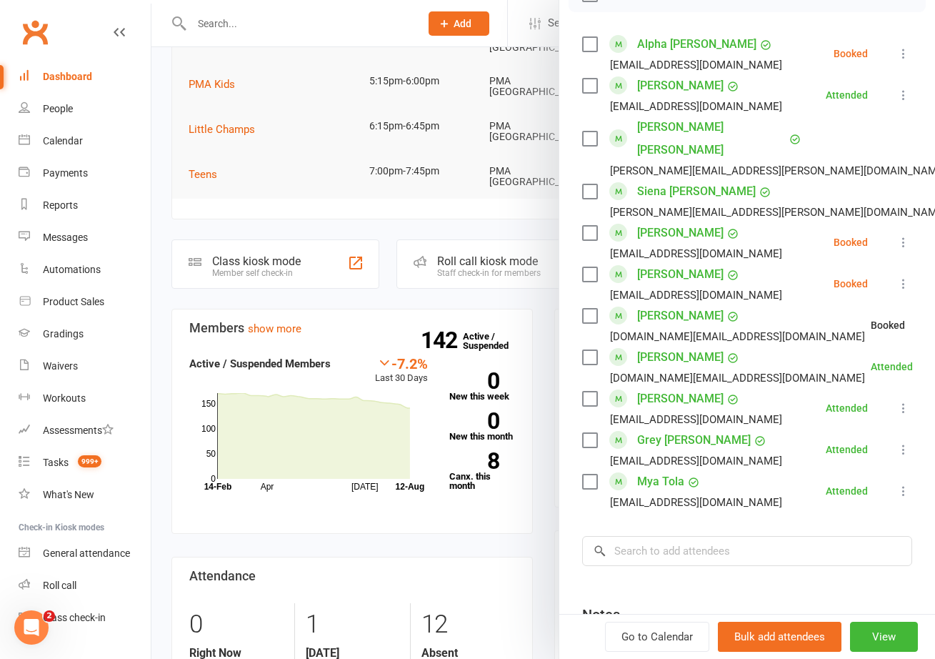
click at [897, 276] on icon at bounding box center [904, 283] width 14 height 14
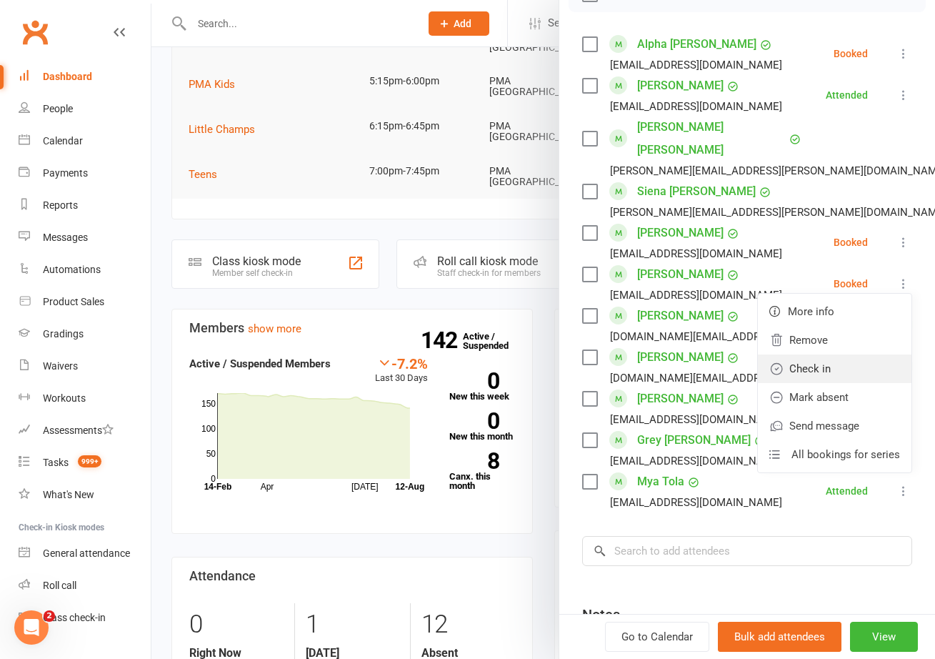
click at [797, 354] on link "Check in" at bounding box center [835, 368] width 154 height 29
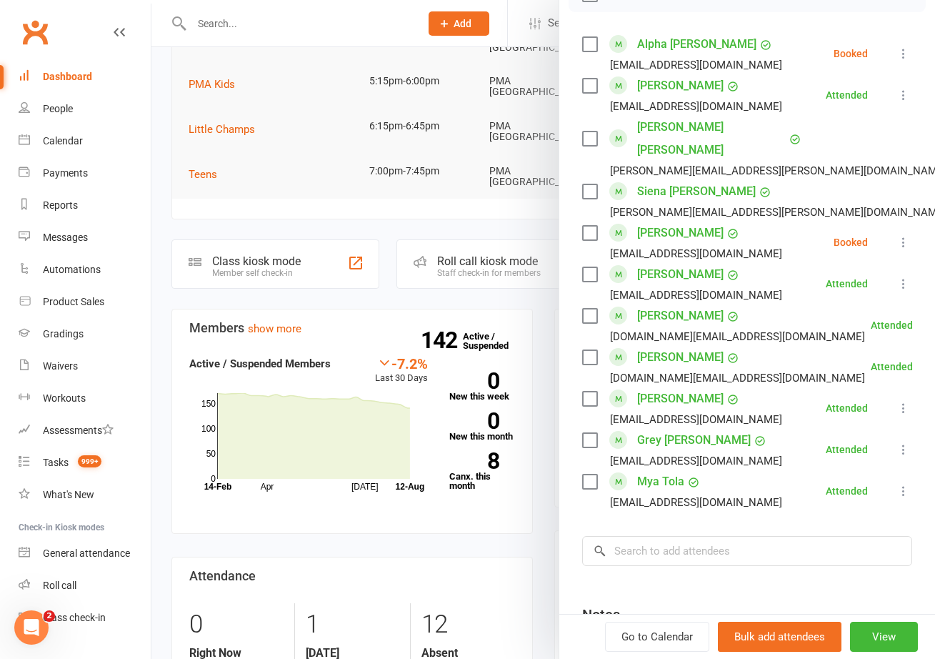
click at [895, 234] on button at bounding box center [903, 242] width 17 height 17
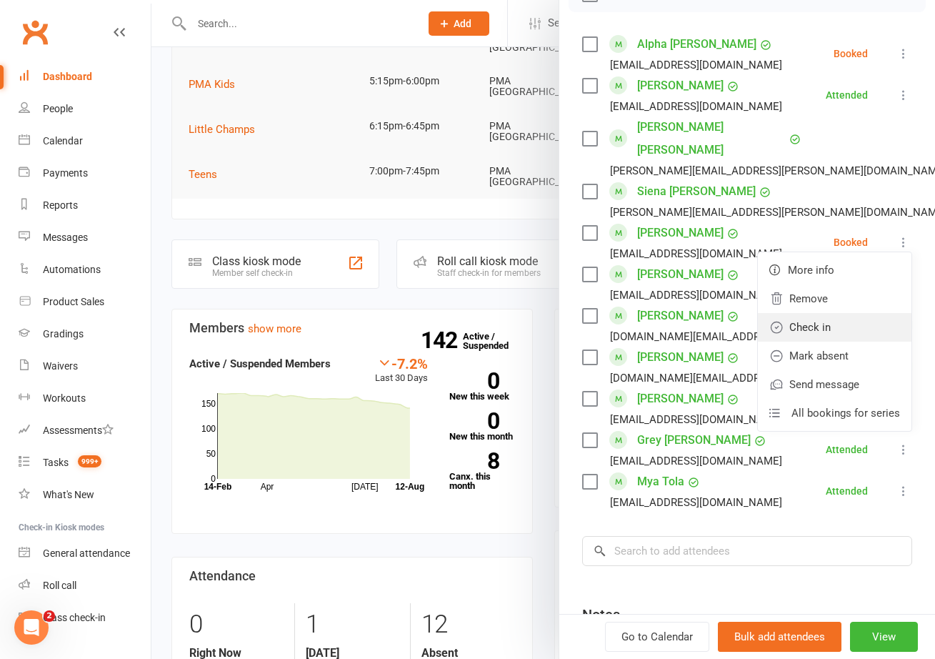
click at [784, 313] on link "Check in" at bounding box center [835, 327] width 154 height 29
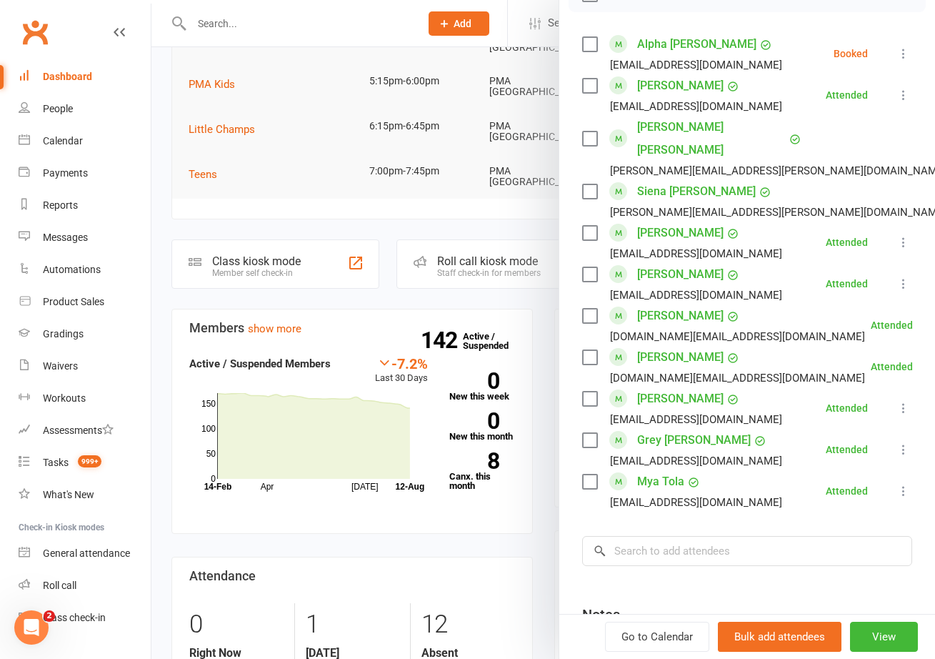
drag, startPoint x: 787, startPoint y: 261, endPoint x: 822, endPoint y: 196, distance: 73.5
click at [877, 271] on link "Check in" at bounding box center [954, 285] width 154 height 29
click at [877, 220] on link "Check in" at bounding box center [954, 233] width 154 height 29
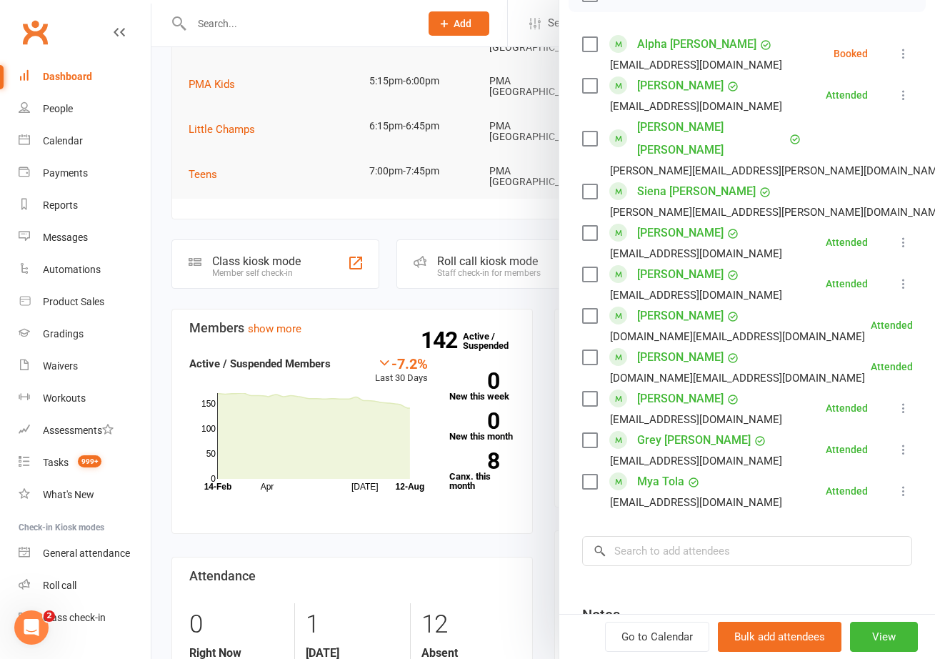
click at [895, 61] on button at bounding box center [903, 53] width 17 height 17
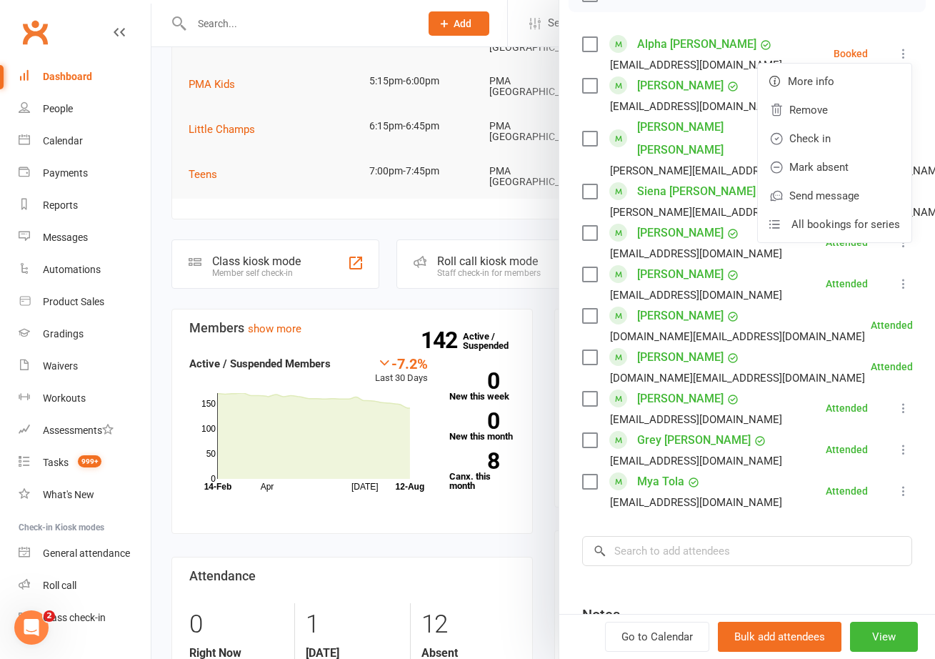
click at [872, 57] on li "Alpha [PERSON_NAME] [PERSON_NAME][EMAIL_ADDRESS][DOMAIN_NAME] Booked More info …" at bounding box center [747, 53] width 330 height 41
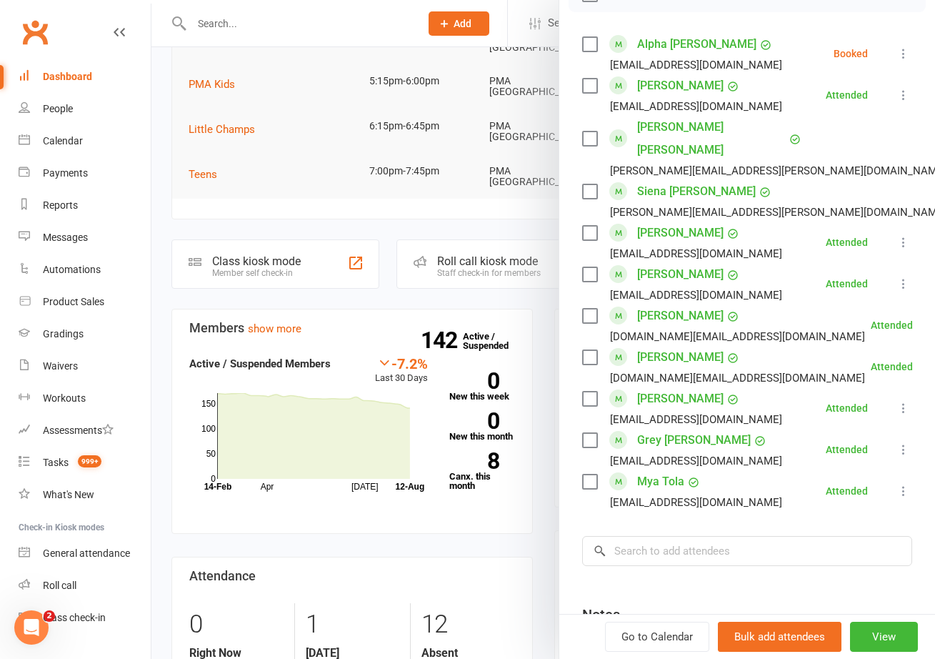
click at [897, 54] on icon at bounding box center [904, 53] width 14 height 14
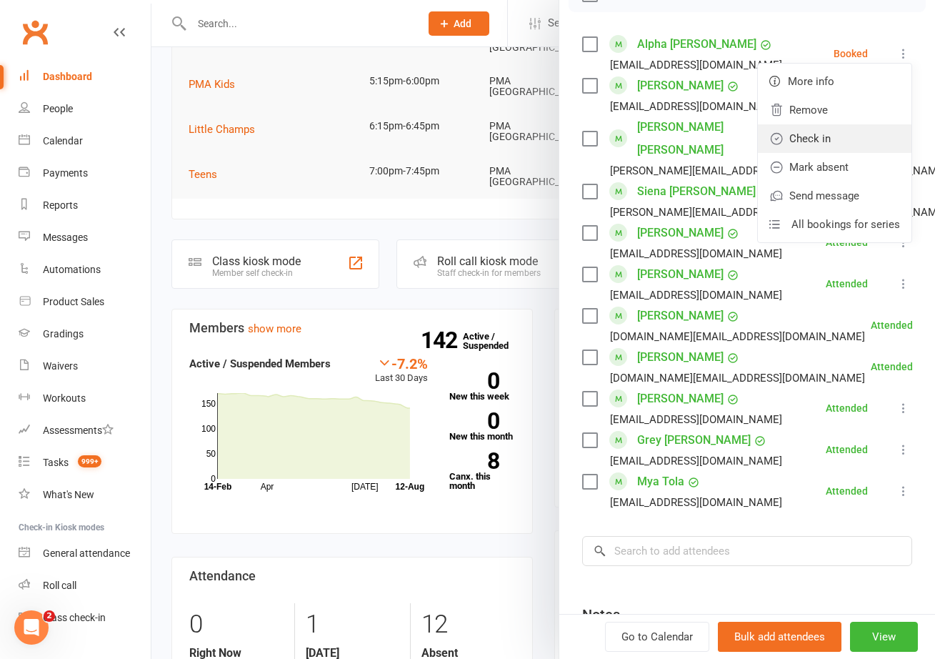
click at [787, 133] on link "Check in" at bounding box center [835, 138] width 154 height 29
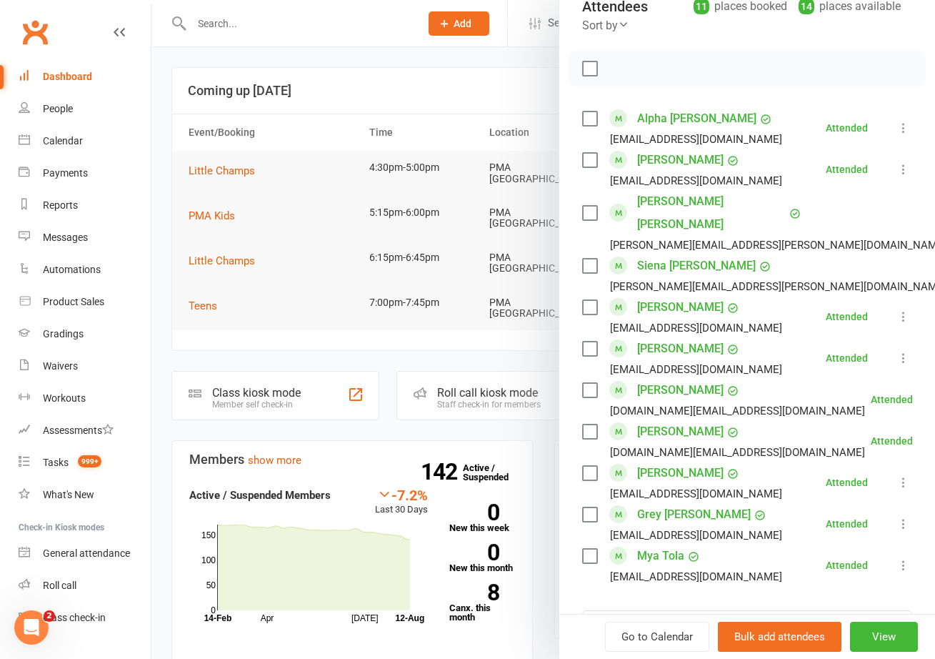
scroll to position [164, 0]
